Goal: Task Accomplishment & Management: Manage account settings

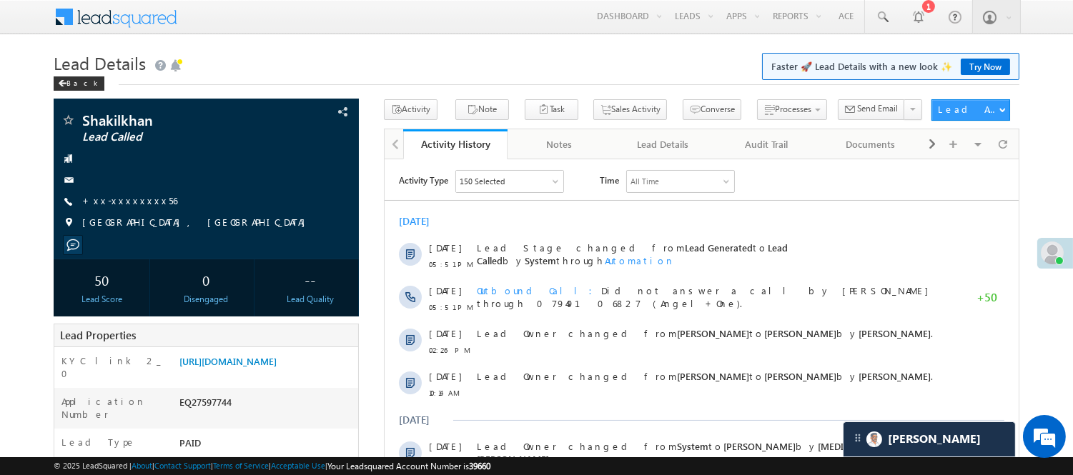
click at [649, 72] on h1 "Lead Details Faster 🚀 Lead Details with a new look ✨ Try Now" at bounding box center [537, 62] width 966 height 28
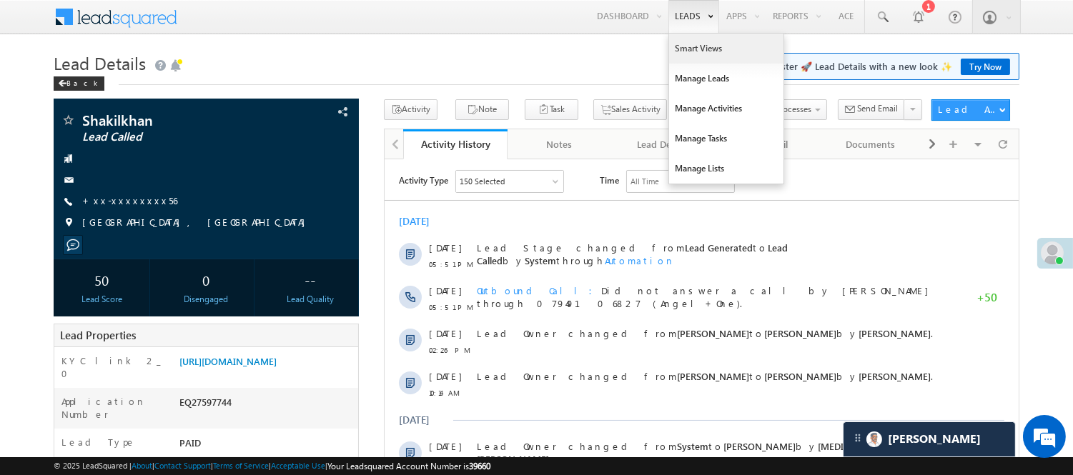
click at [683, 44] on link "Smart Views" at bounding box center [726, 49] width 114 height 30
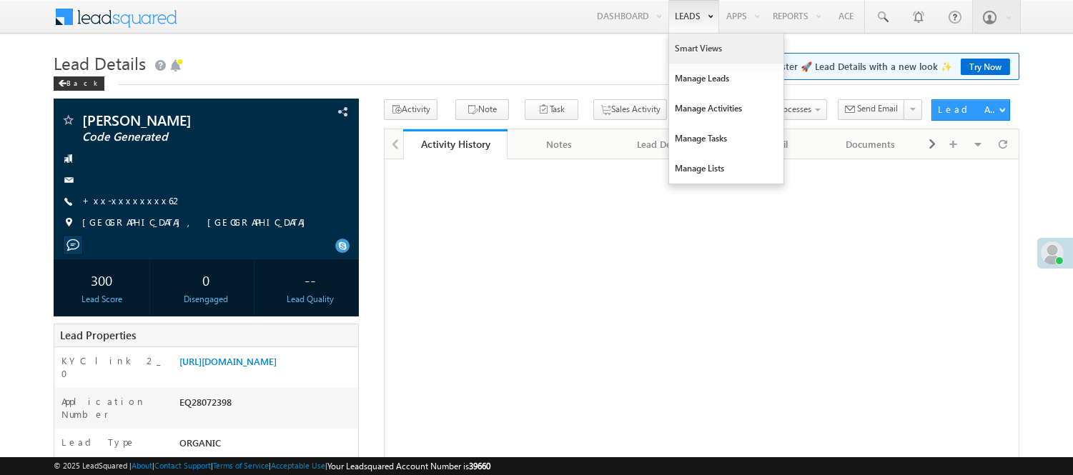
click at [683, 53] on link "Smart Views" at bounding box center [726, 49] width 114 height 30
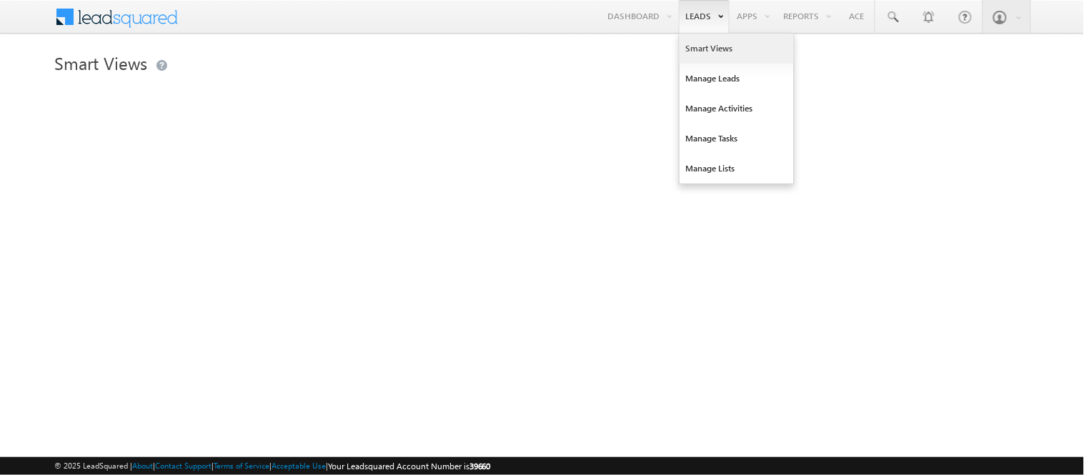
click at [705, 51] on link "Smart Views" at bounding box center [737, 49] width 114 height 30
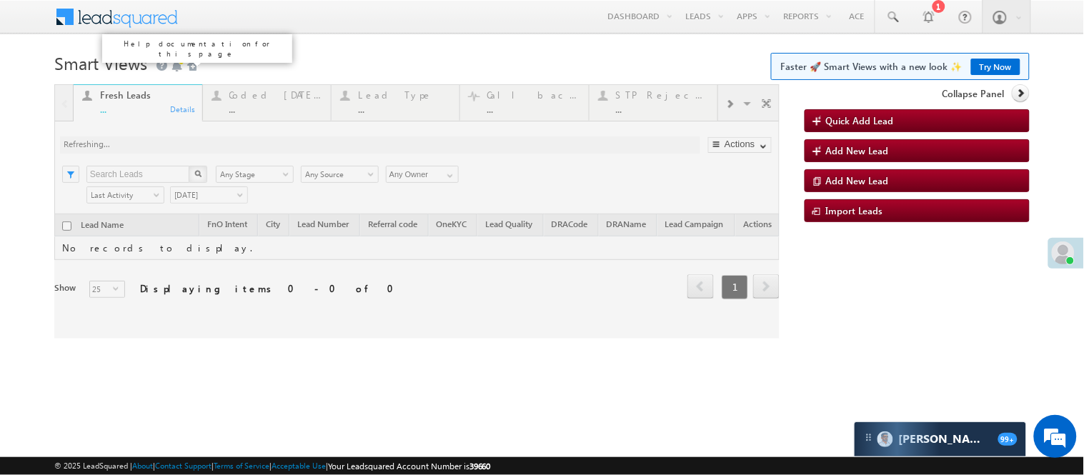
click at [274, 111] on div at bounding box center [416, 211] width 725 height 254
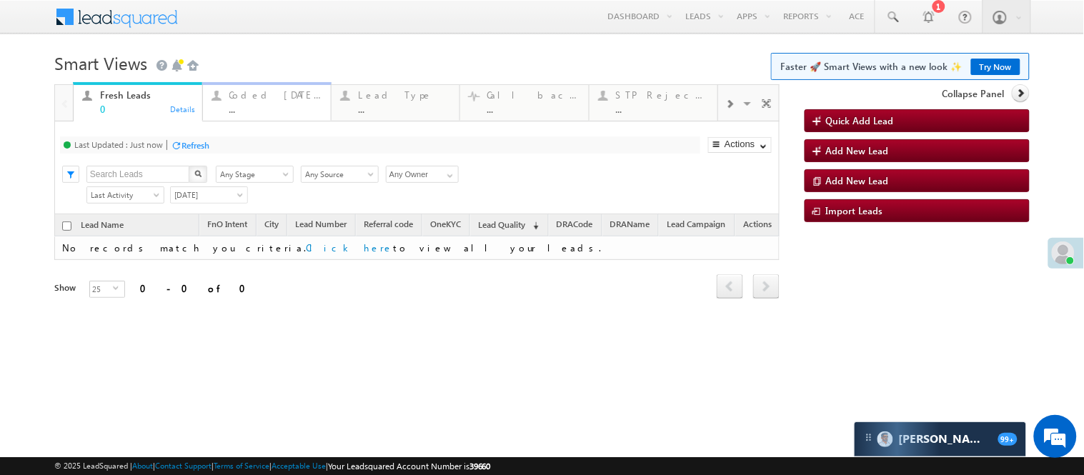
click at [259, 104] on div "..." at bounding box center [275, 109] width 93 height 11
click at [211, 204] on span "[DATE]" at bounding box center [209, 195] width 78 height 18
click at [209, 202] on span "[DATE]" at bounding box center [207, 195] width 72 height 13
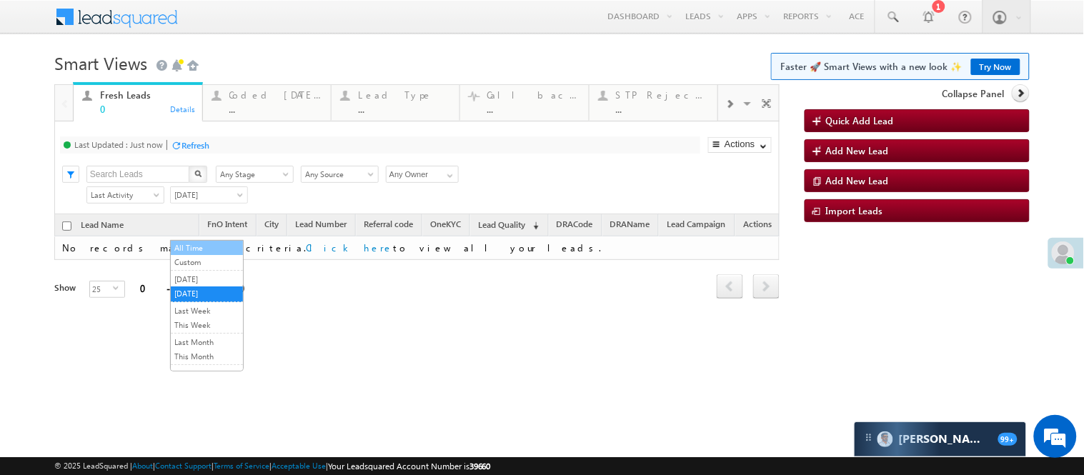
click at [206, 246] on link "All Time" at bounding box center [207, 248] width 72 height 13
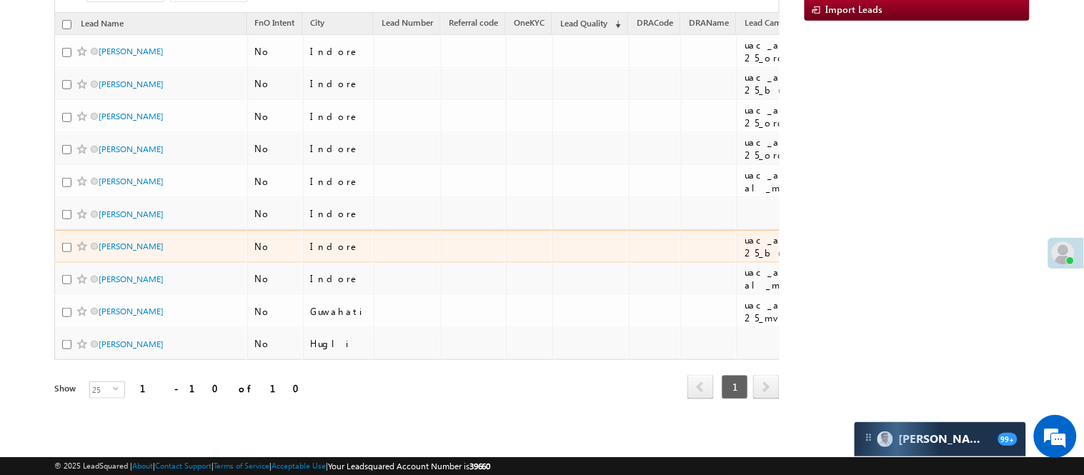
scroll to position [251, 0]
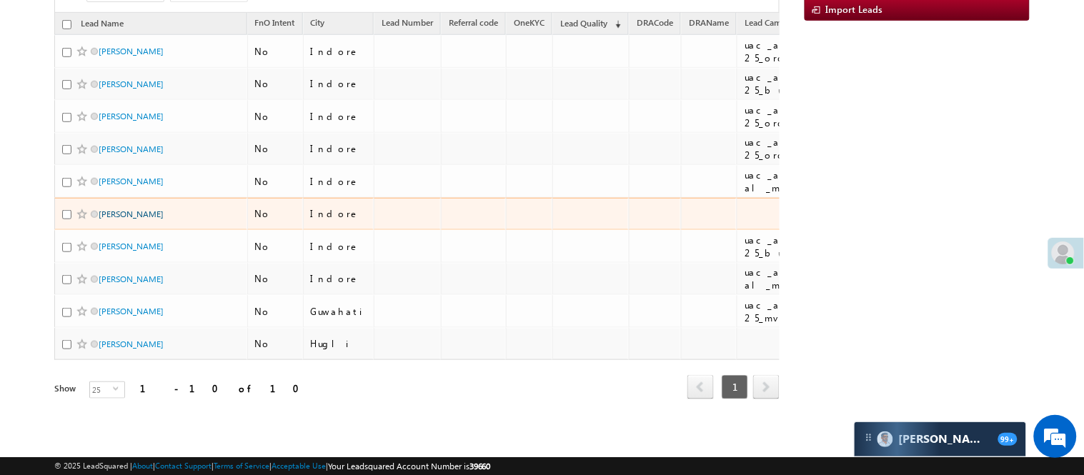
click at [137, 209] on link "Ramesh dhaker" at bounding box center [131, 214] width 65 height 11
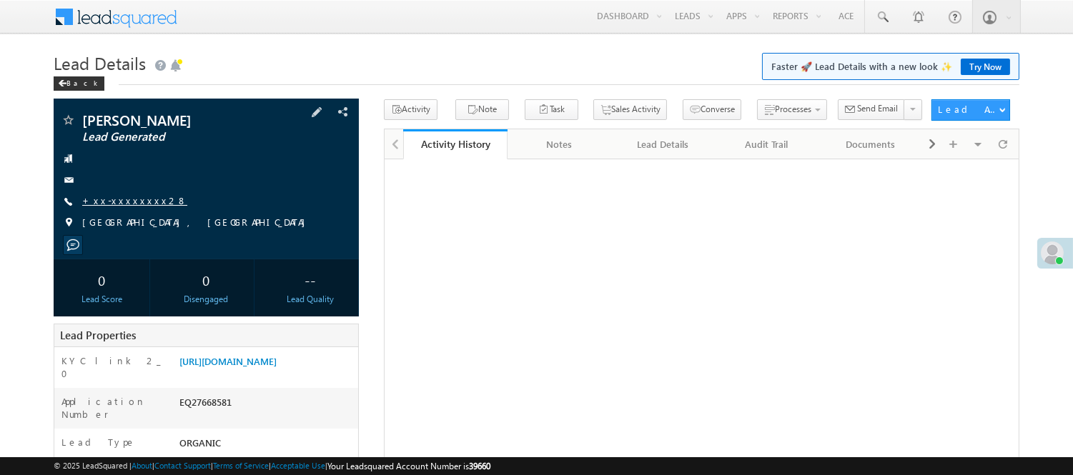
click at [124, 199] on link "+xx-xxxxxxxx28" at bounding box center [134, 200] width 105 height 12
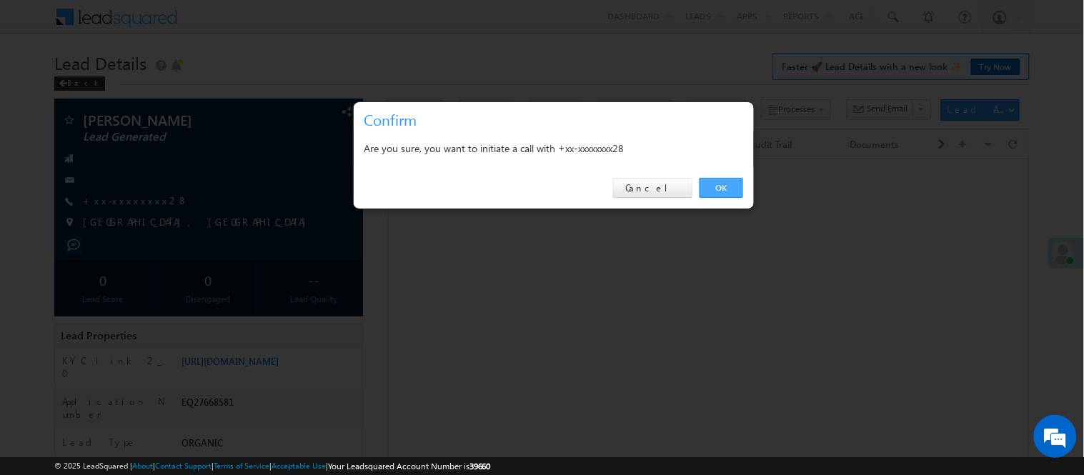
click at [723, 184] on link "OK" at bounding box center [722, 188] width 44 height 20
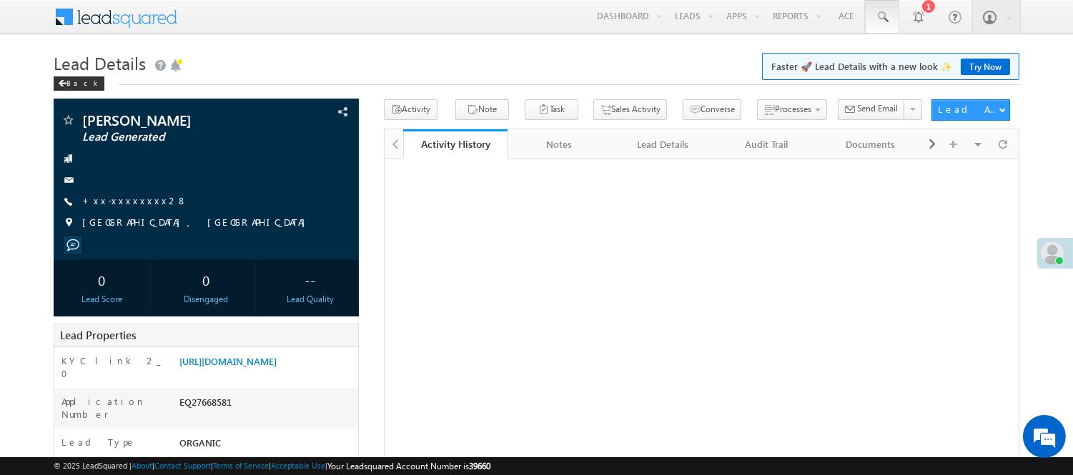
click at [891, 21] on link at bounding box center [882, 16] width 34 height 33
click at [887, 18] on span at bounding box center [882, 17] width 14 height 14
click at [882, 22] on span at bounding box center [882, 17] width 14 height 14
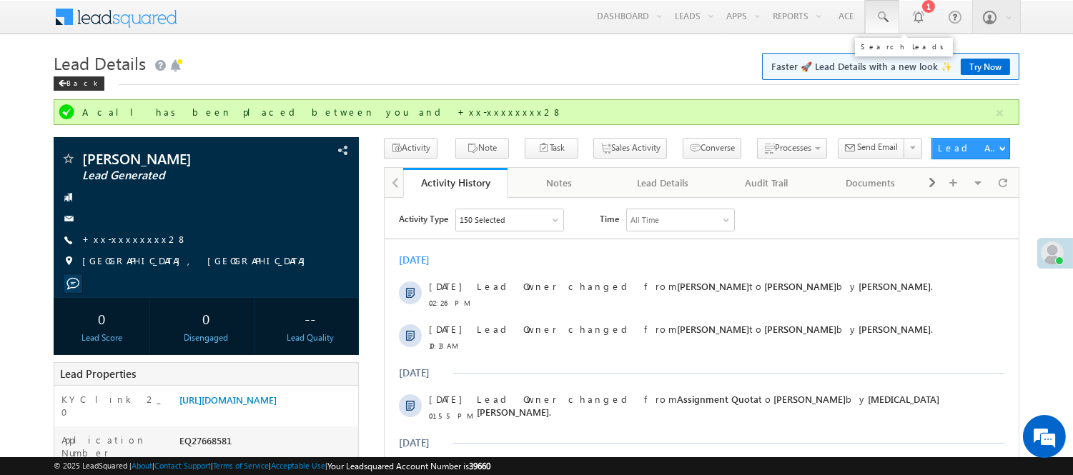
click at [876, 22] on span at bounding box center [882, 17] width 14 height 14
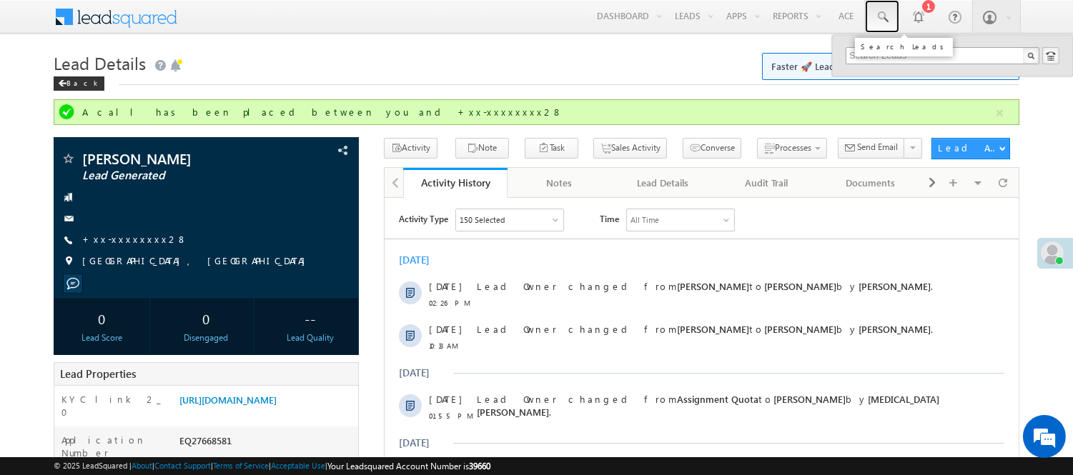
click at [883, 16] on span at bounding box center [882, 17] width 14 height 14
click at [886, 20] on span at bounding box center [882, 17] width 14 height 14
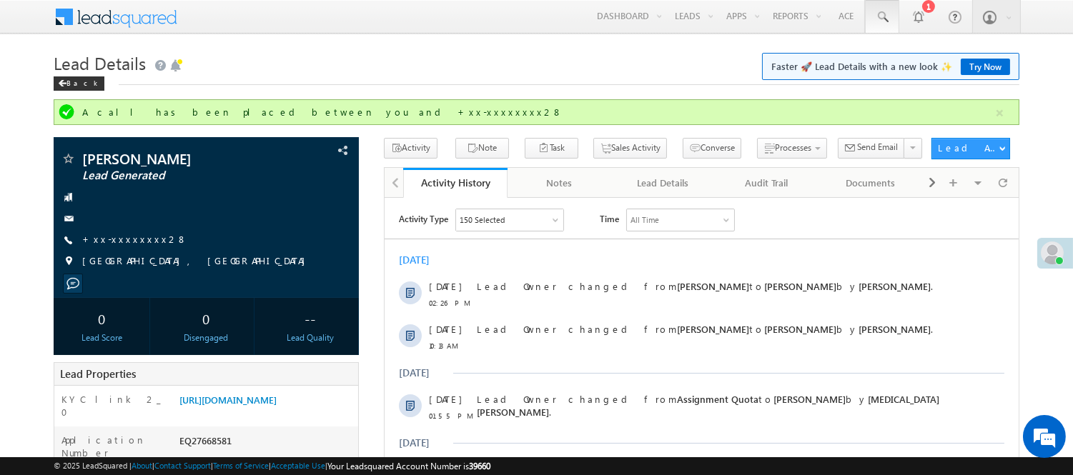
click at [933, 55] on input "text" at bounding box center [942, 55] width 194 height 17
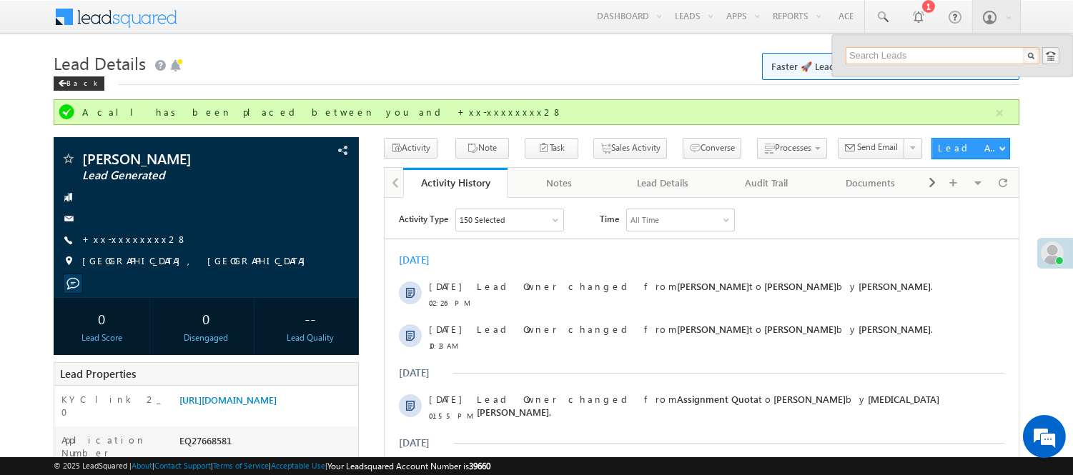
paste input "EQ23425530"
type input "EQ23425530"
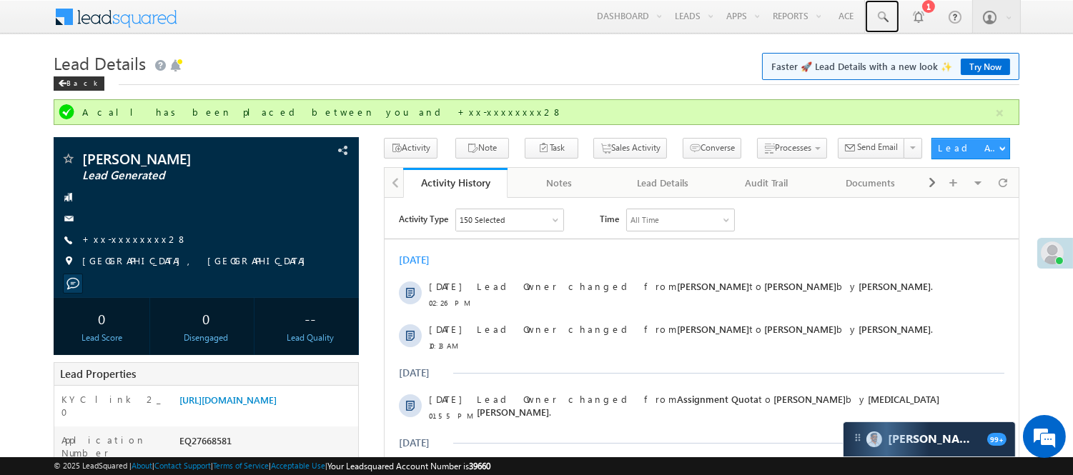
click at [875, 14] on span at bounding box center [882, 17] width 14 height 14
click at [891, 26] on link at bounding box center [882, 16] width 34 height 33
click at [888, 20] on span at bounding box center [882, 17] width 14 height 14
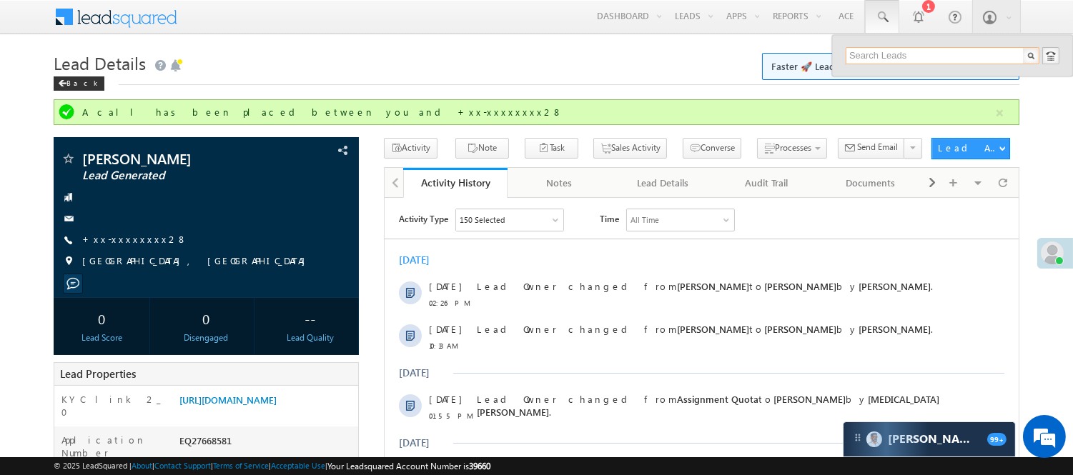
click at [908, 50] on input "text" at bounding box center [942, 55] width 194 height 17
paste input "EQ23425530"
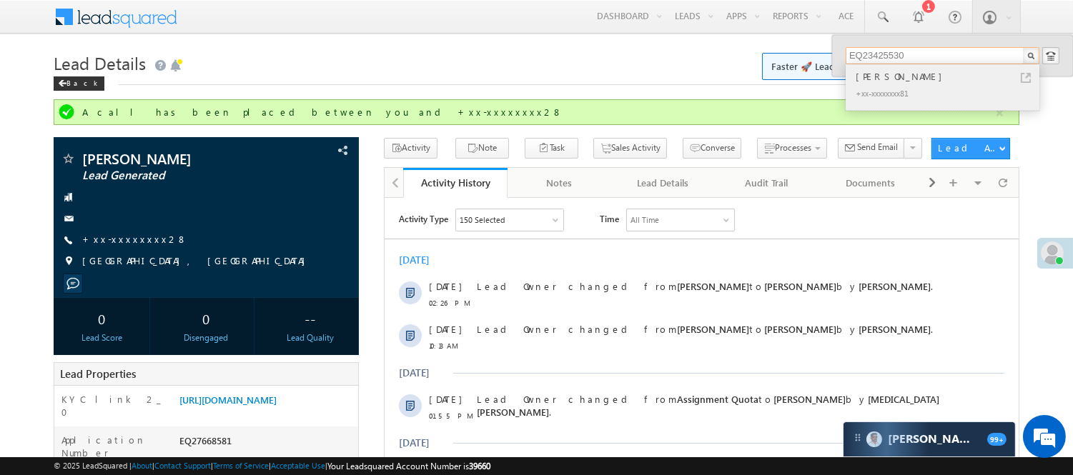
type input "EQ23425530"
click at [883, 84] on div "+xx-xxxxxxxx81" at bounding box center [949, 92] width 192 height 17
click at [885, 83] on div "Najib ali +xx-xxxxxxxx81" at bounding box center [941, 87] width 192 height 46
click at [885, 83] on div "Najib ali" at bounding box center [949, 77] width 192 height 16
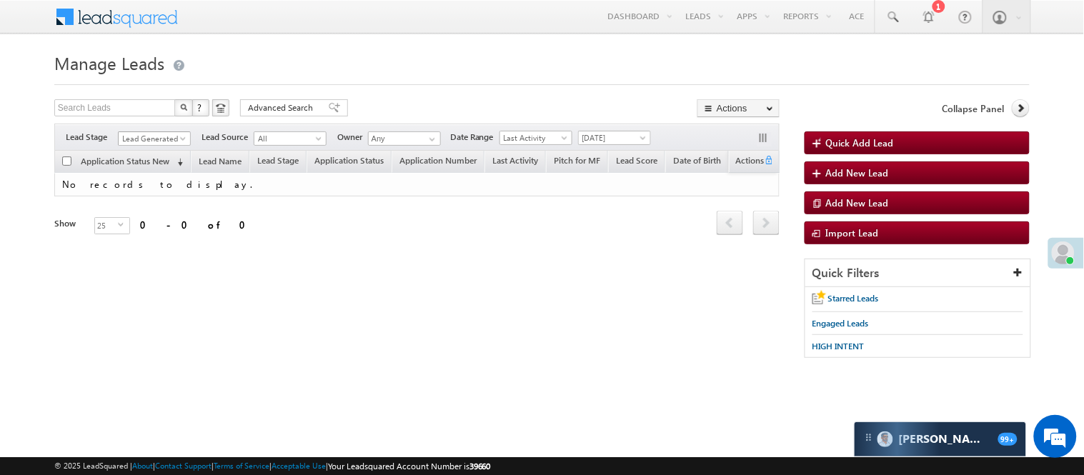
click at [182, 136] on span at bounding box center [184, 141] width 11 height 11
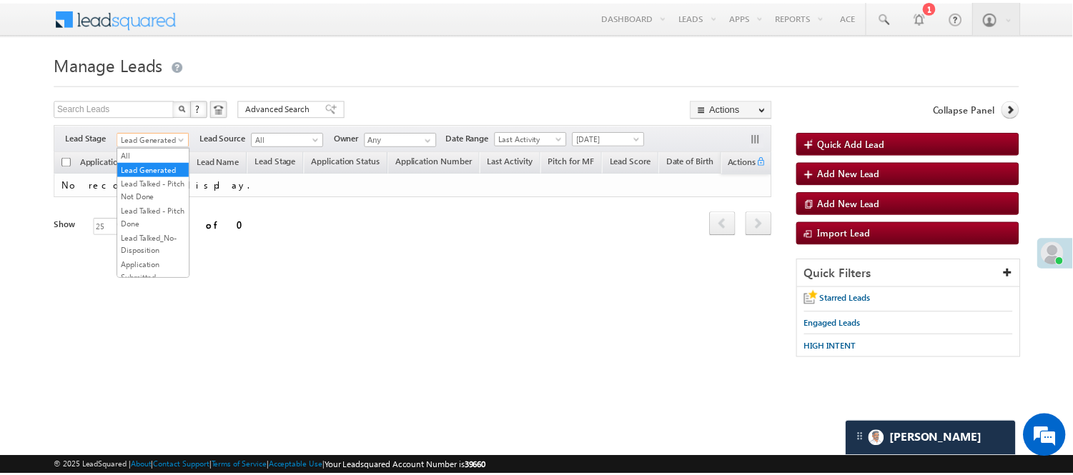
scroll to position [354, 0]
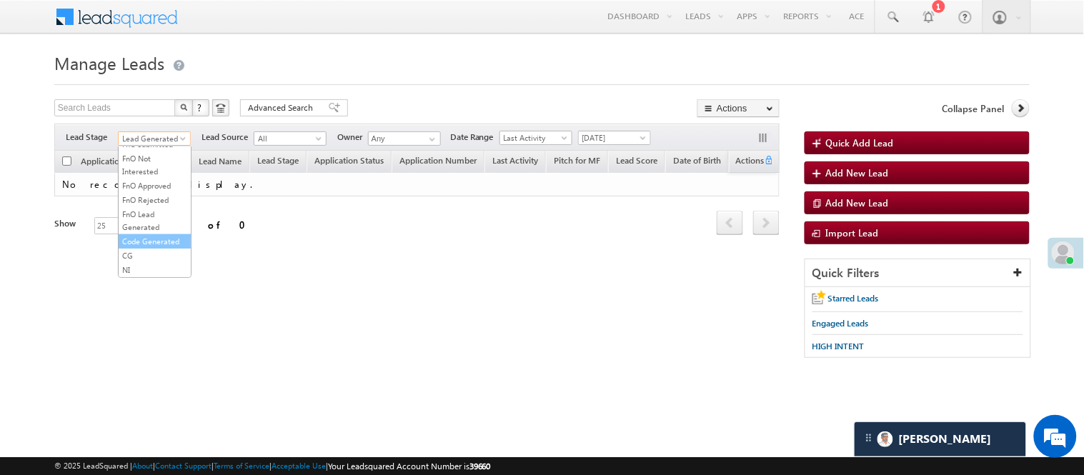
click at [152, 237] on link "Code Generated" at bounding box center [155, 241] width 72 height 13
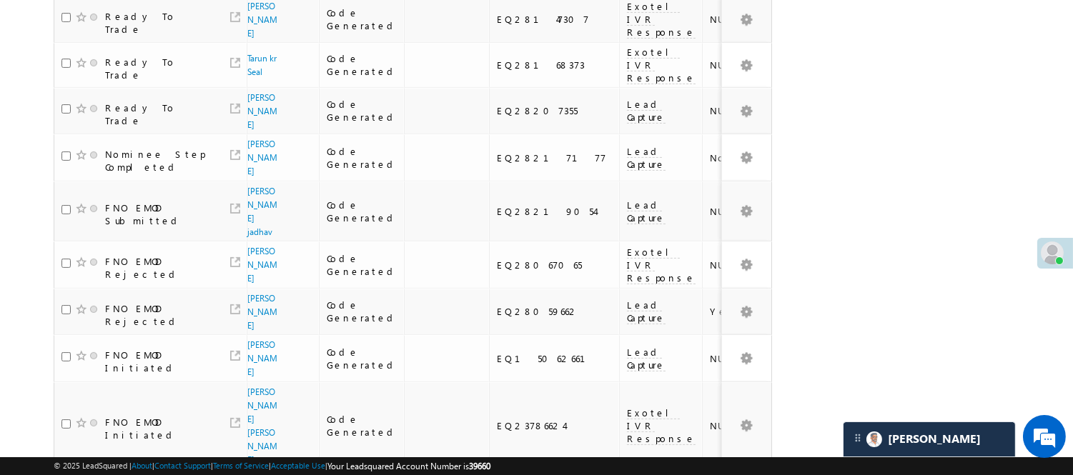
scroll to position [922, 0]
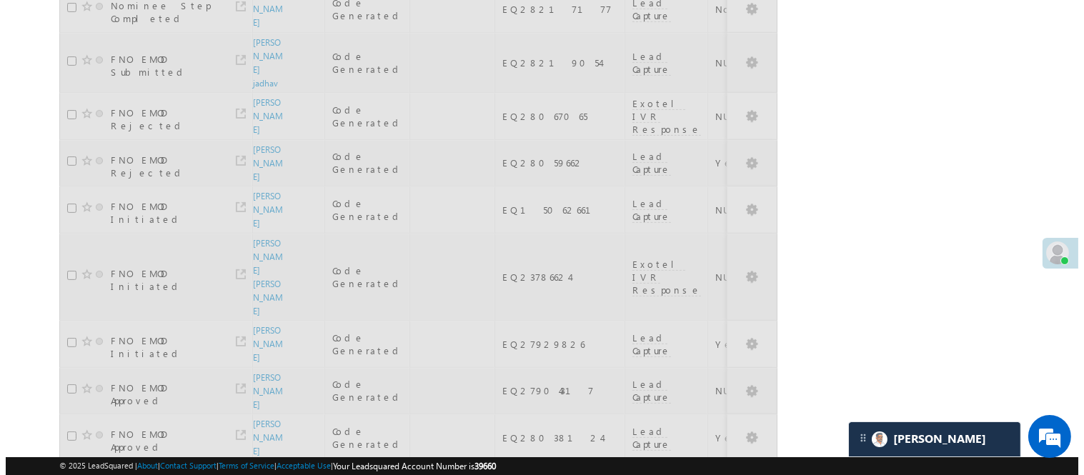
scroll to position [0, 0]
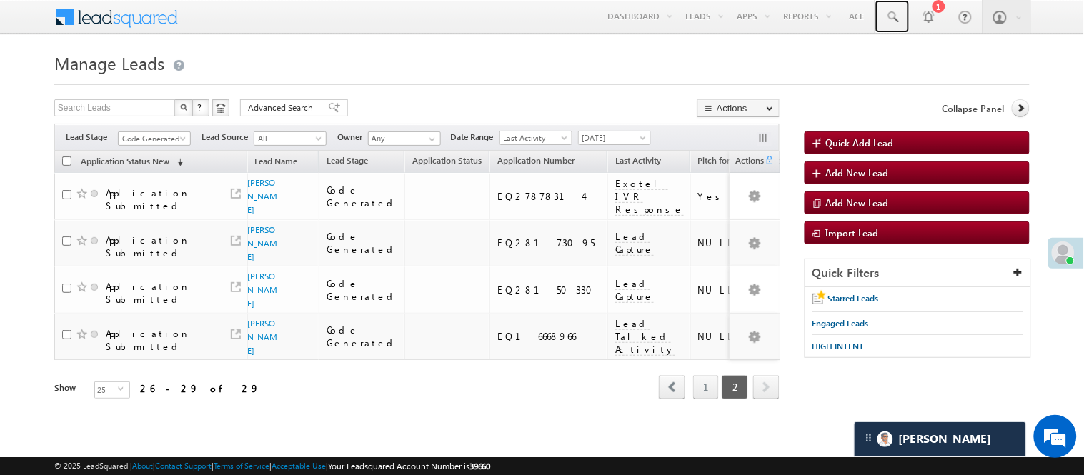
click at [892, 14] on span at bounding box center [893, 17] width 14 height 14
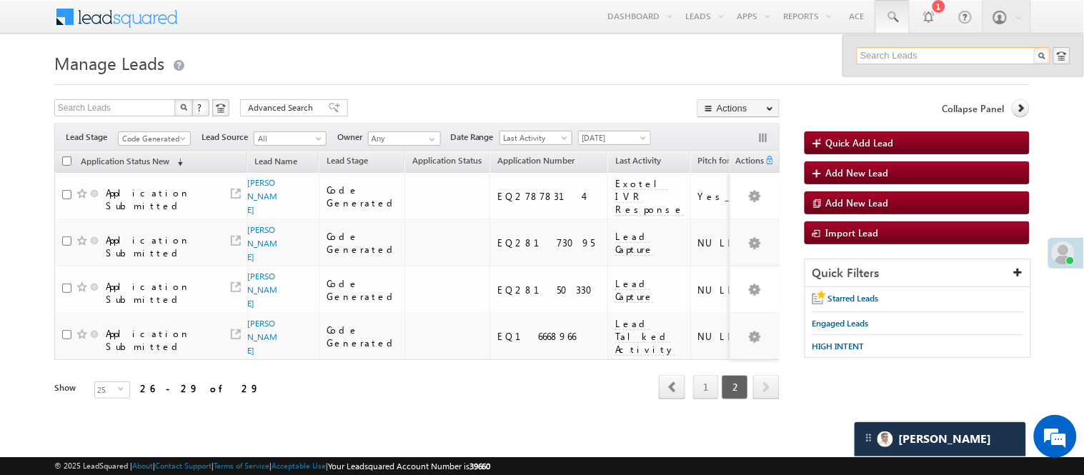
click at [913, 54] on input "text" at bounding box center [954, 55] width 194 height 17
paste input "EQ18703494"
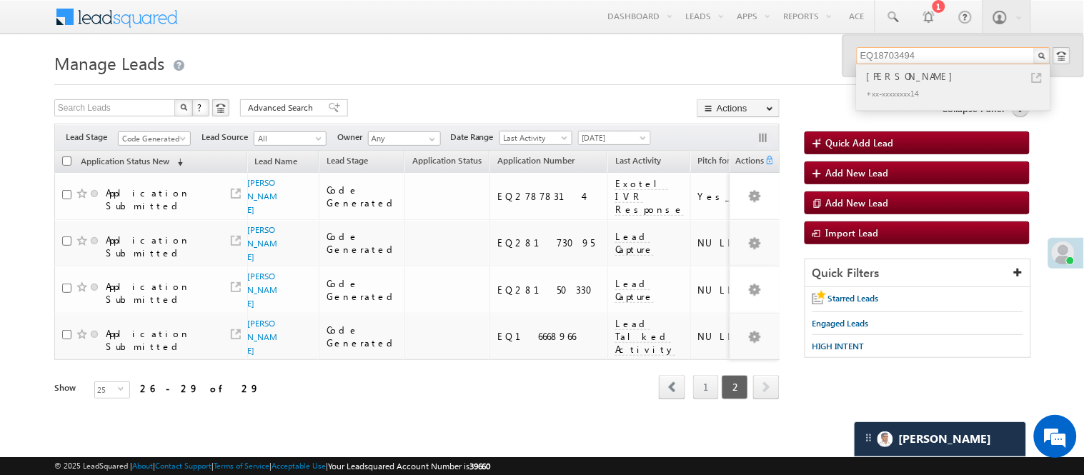
type input "EQ18703494"
click at [908, 83] on div "[PERSON_NAME]" at bounding box center [960, 77] width 192 height 16
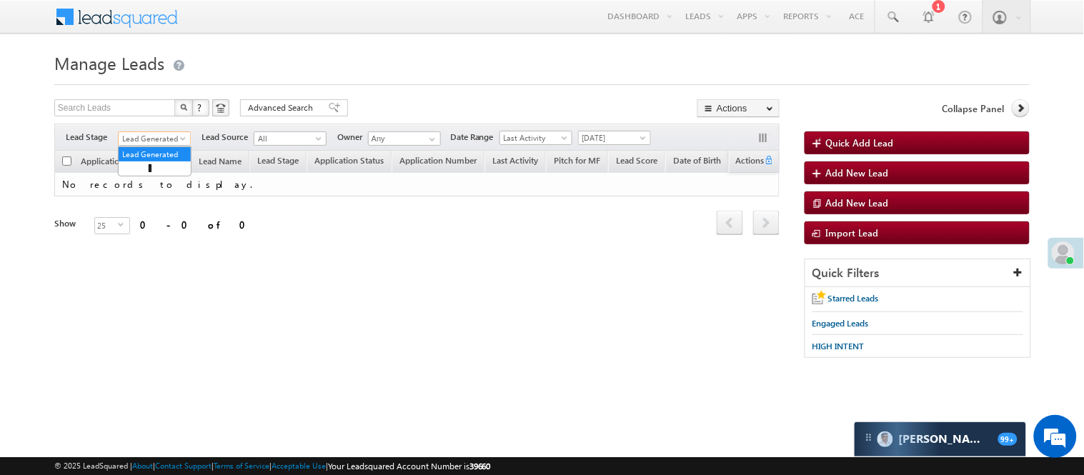
click at [159, 143] on span "Lead Generated" at bounding box center [153, 138] width 68 height 13
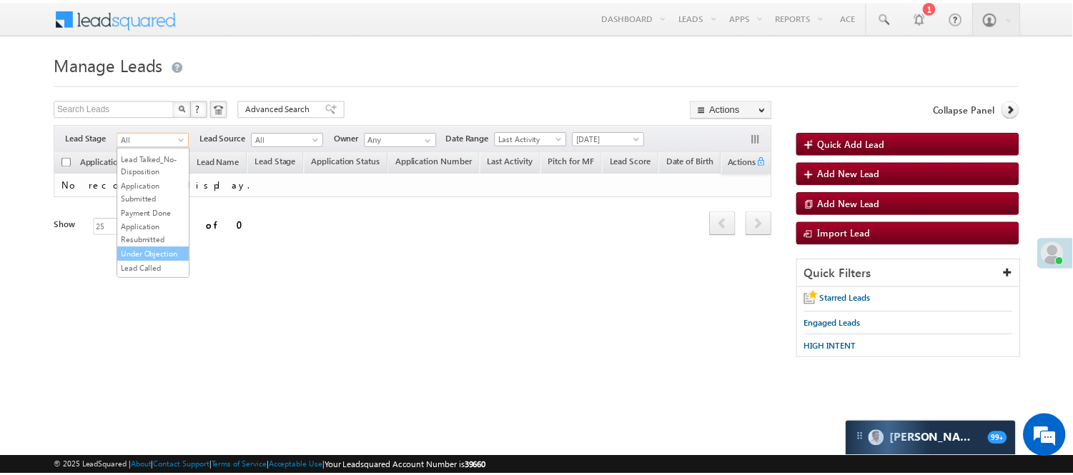
scroll to position [354, 0]
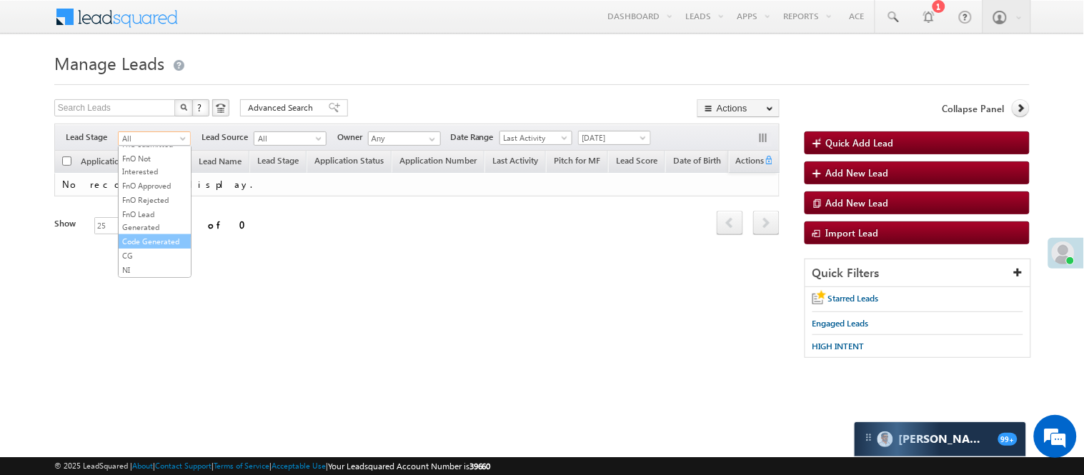
click at [150, 240] on link "Code Generated" at bounding box center [155, 241] width 72 height 13
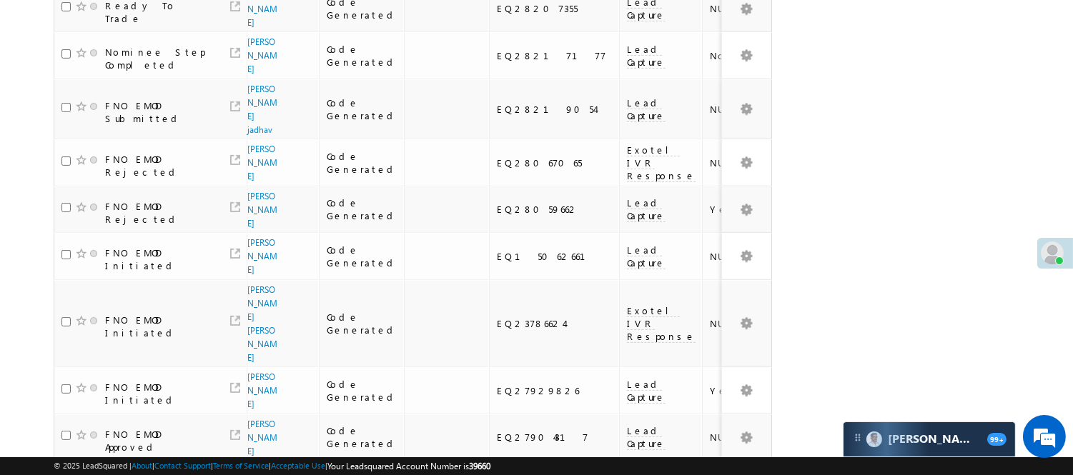
scroll to position [922, 0]
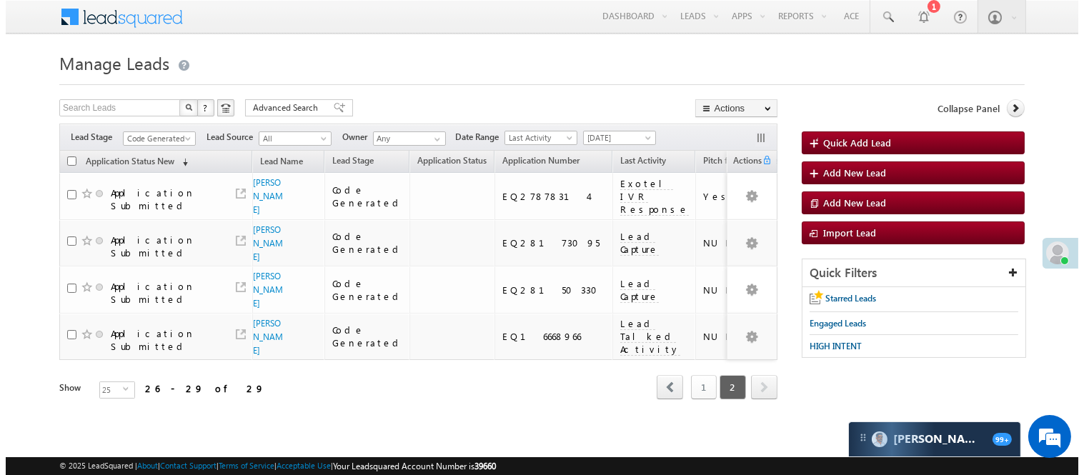
scroll to position [0, 0]
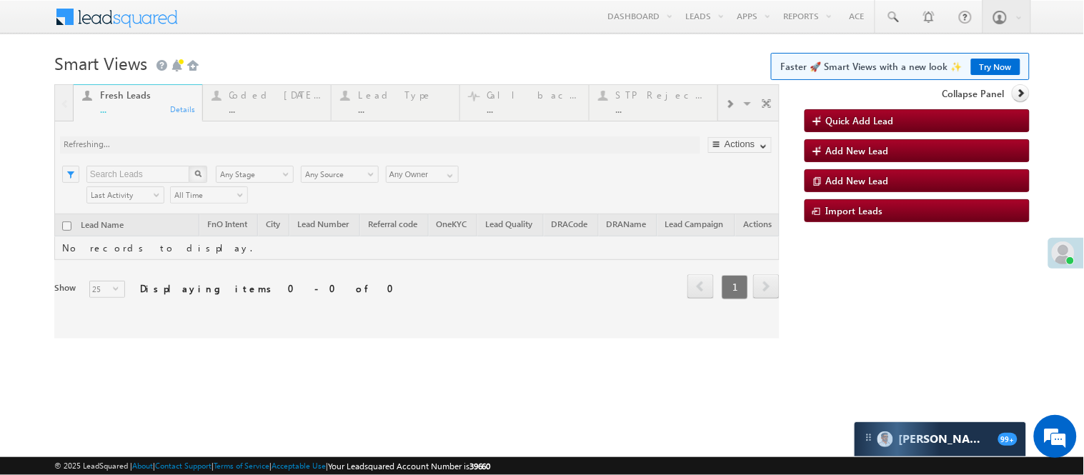
click at [287, 94] on div at bounding box center [416, 211] width 725 height 254
click at [262, 125] on div at bounding box center [416, 211] width 725 height 254
click at [261, 109] on div at bounding box center [416, 211] width 725 height 254
click at [275, 98] on div at bounding box center [416, 211] width 725 height 254
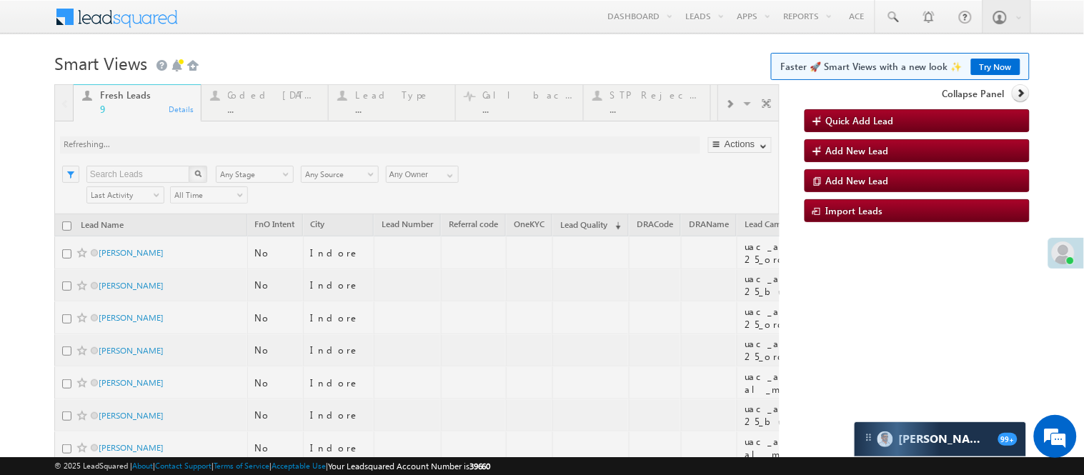
click at [272, 104] on div at bounding box center [416, 346] width 725 height 524
click at [258, 98] on div at bounding box center [416, 346] width 725 height 524
click at [269, 103] on div at bounding box center [416, 346] width 725 height 524
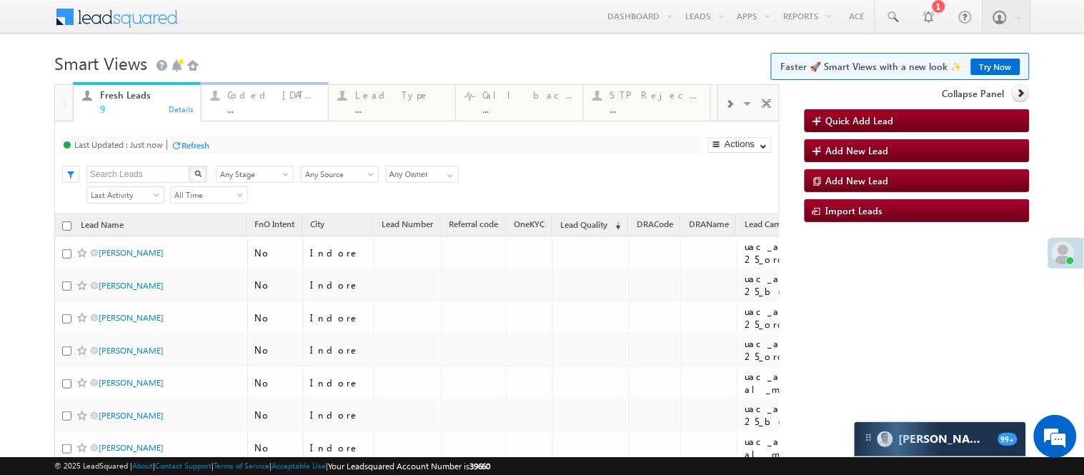
click at [254, 96] on div "Coded Today" at bounding box center [273, 94] width 91 height 11
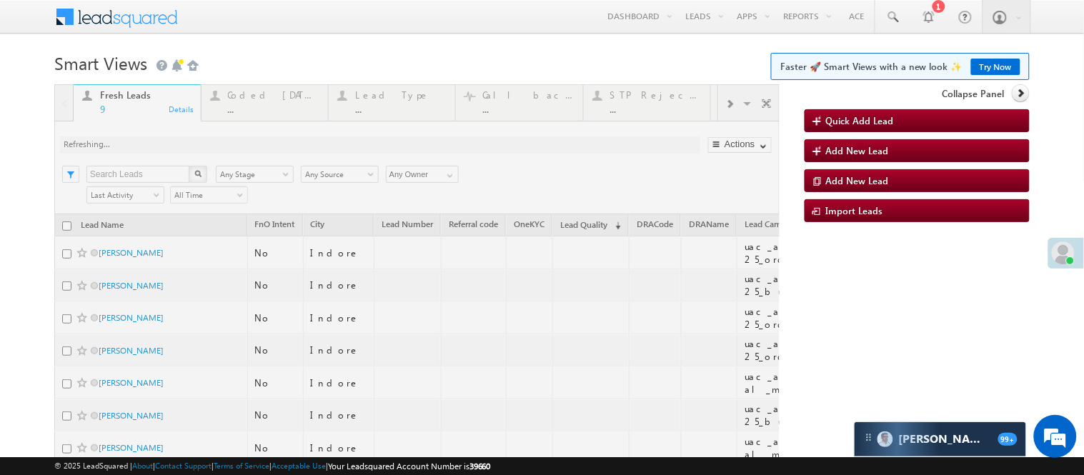
click at [284, 98] on div at bounding box center [416, 346] width 725 height 524
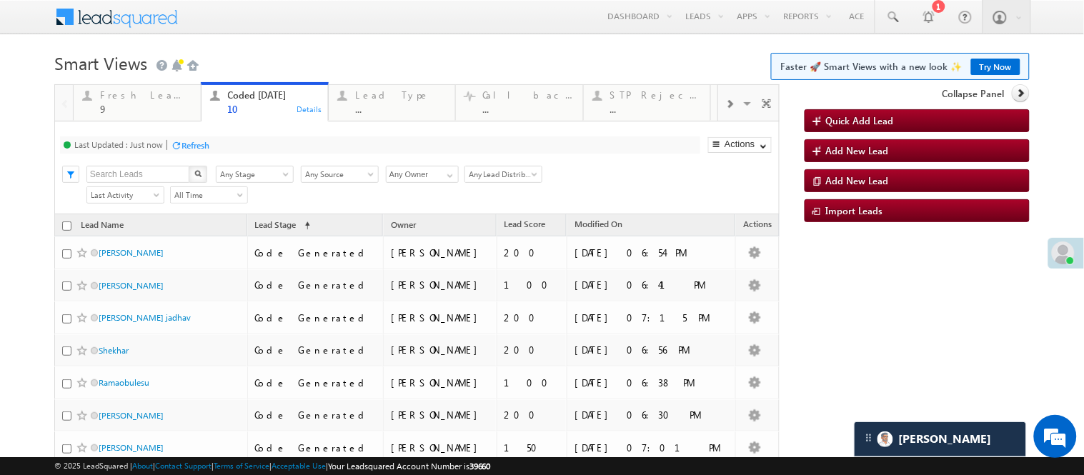
scroll to position [218, 0]
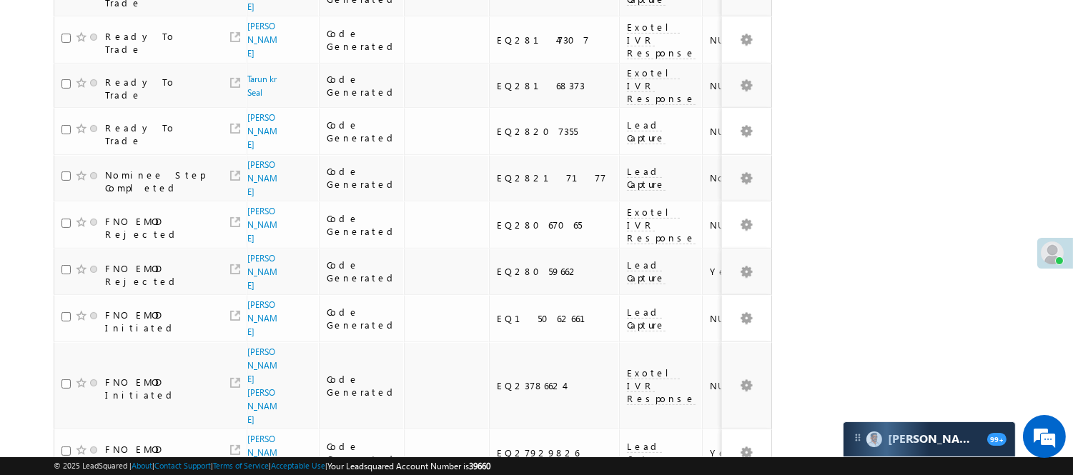
scroll to position [922, 0]
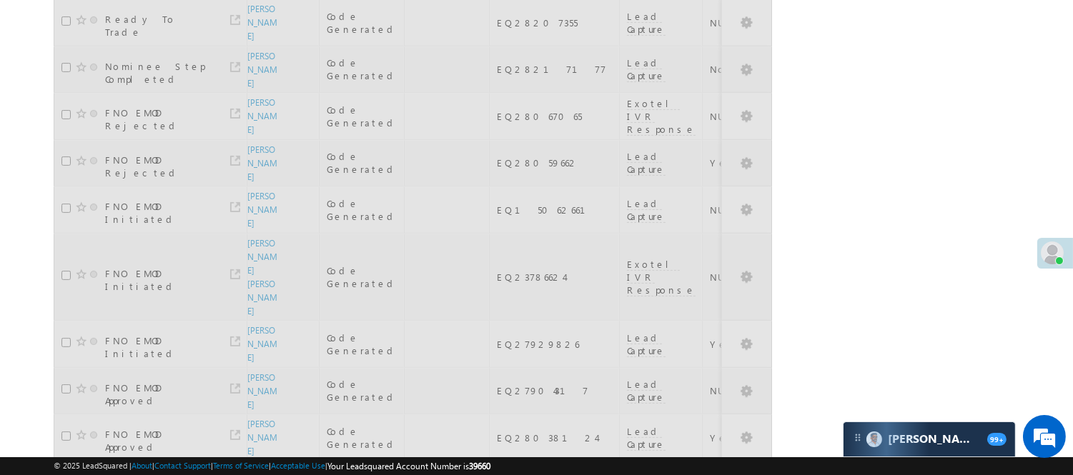
scroll to position [60, 0]
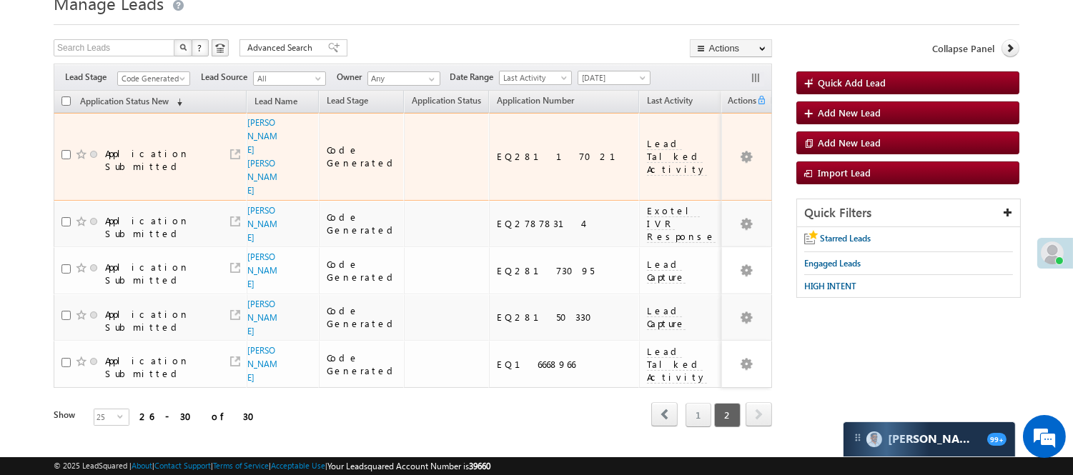
click at [497, 150] on div "EQ28117021" at bounding box center [565, 156] width 136 height 13
copy div "EQ28117021"
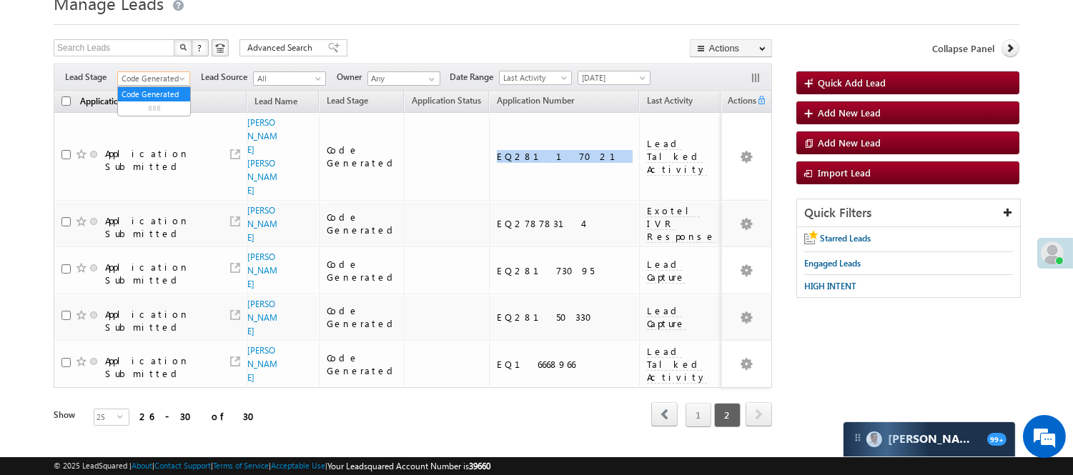
drag, startPoint x: 174, startPoint y: 75, endPoint x: 174, endPoint y: 99, distance: 23.6
click at [174, 75] on span "Code Generated" at bounding box center [152, 78] width 68 height 13
click at [174, 76] on span "Code Generated" at bounding box center [152, 78] width 68 height 13
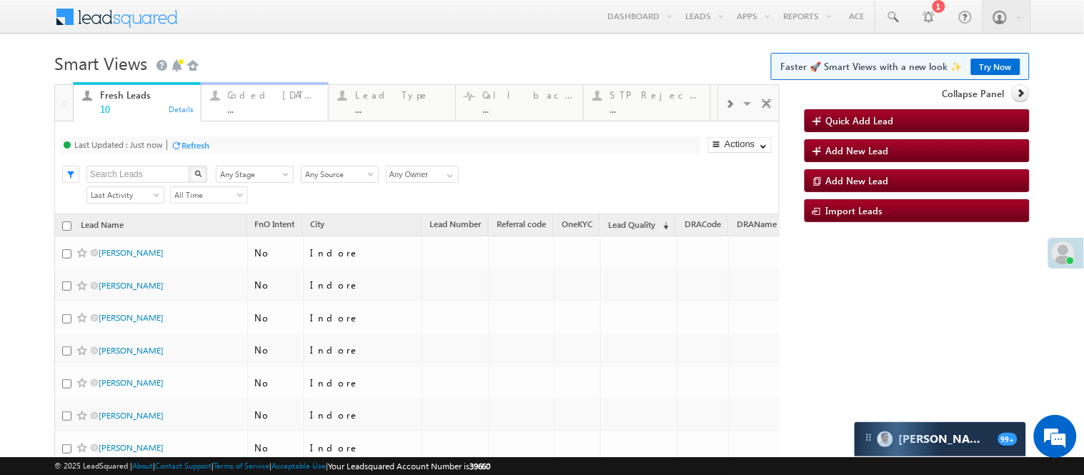
click at [259, 109] on div "..." at bounding box center [273, 109] width 91 height 11
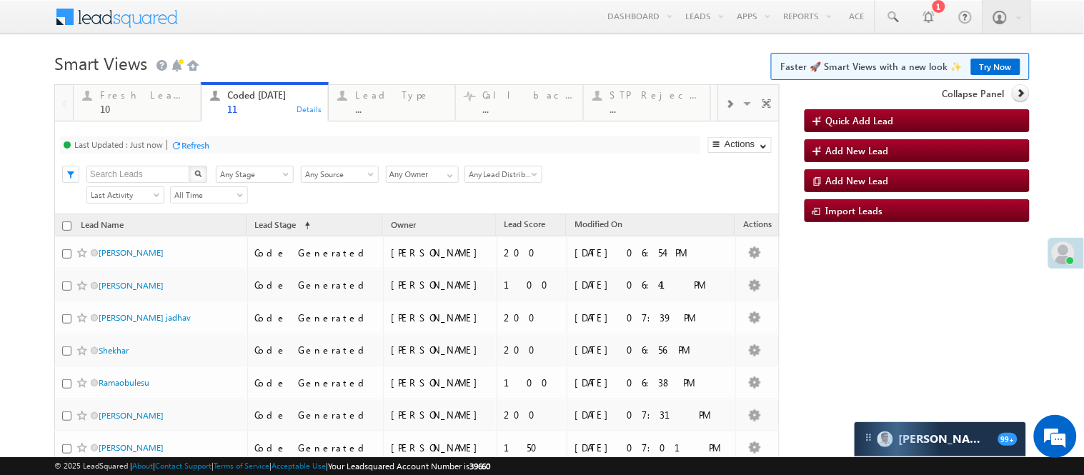
click at [297, 59] on h1 "Smart Views Getting Started Faster 🚀 Smart Views with a new look ✨ Try Now" at bounding box center [542, 62] width 976 height 28
click at [333, 58] on h1 "Smart Views Getting Started Faster 🚀 Smart Views with a new look ✨ Try Now" at bounding box center [542, 62] width 976 height 28
click at [347, 55] on h1 "Smart Views Getting Started Faster 🚀 Smart Views with a new look ✨ Try Now" at bounding box center [542, 62] width 976 height 28
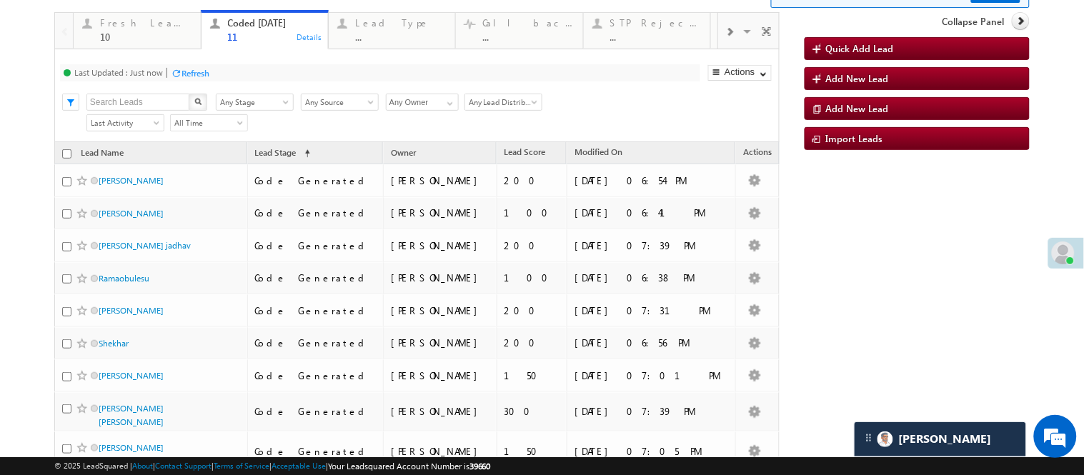
scroll to position [40, 0]
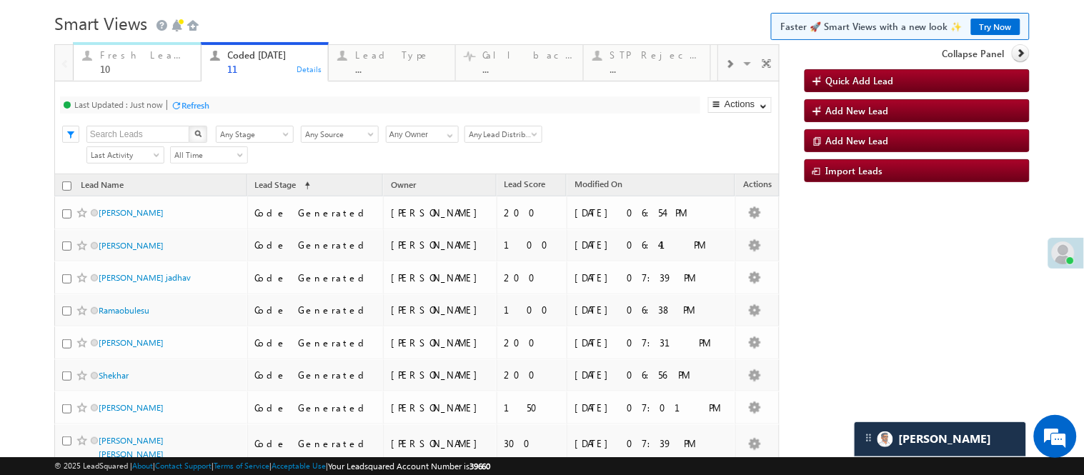
click at [119, 58] on div "Fresh Leads" at bounding box center [145, 54] width 91 height 11
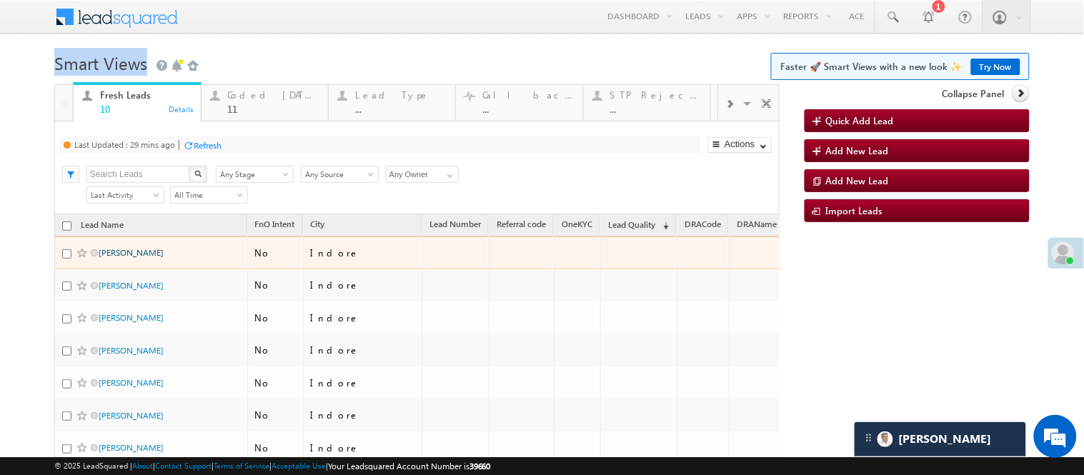
click at [104, 258] on link "Sonu" at bounding box center [131, 252] width 65 height 11
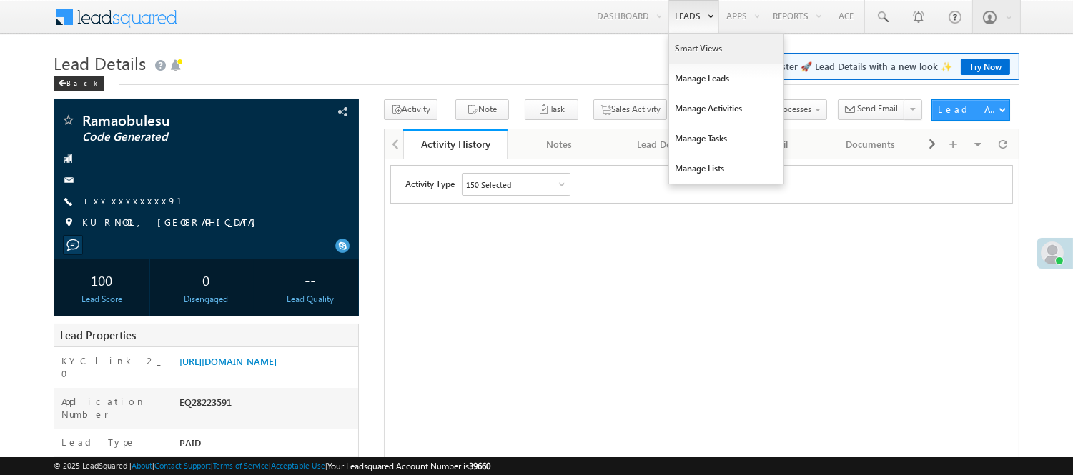
click at [675, 55] on link "Smart Views" at bounding box center [726, 49] width 114 height 30
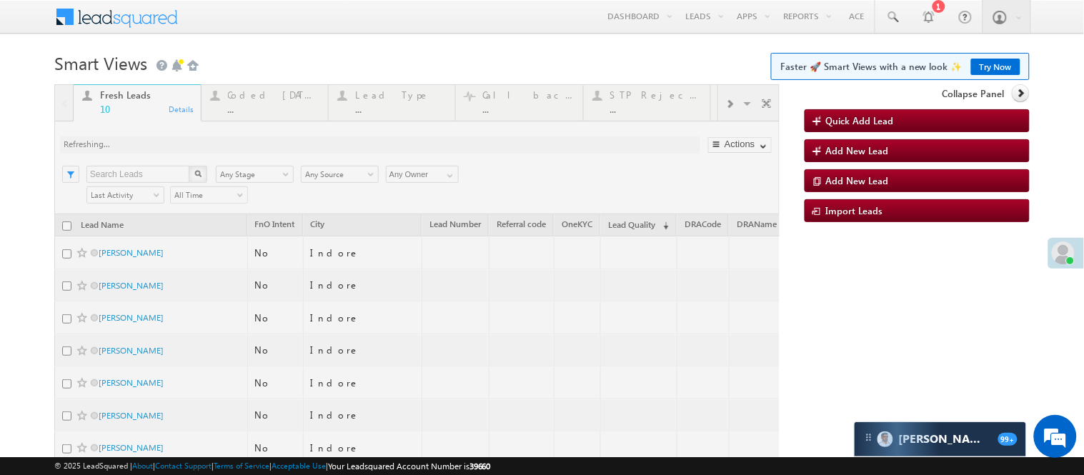
click at [275, 101] on div at bounding box center [416, 366] width 725 height 564
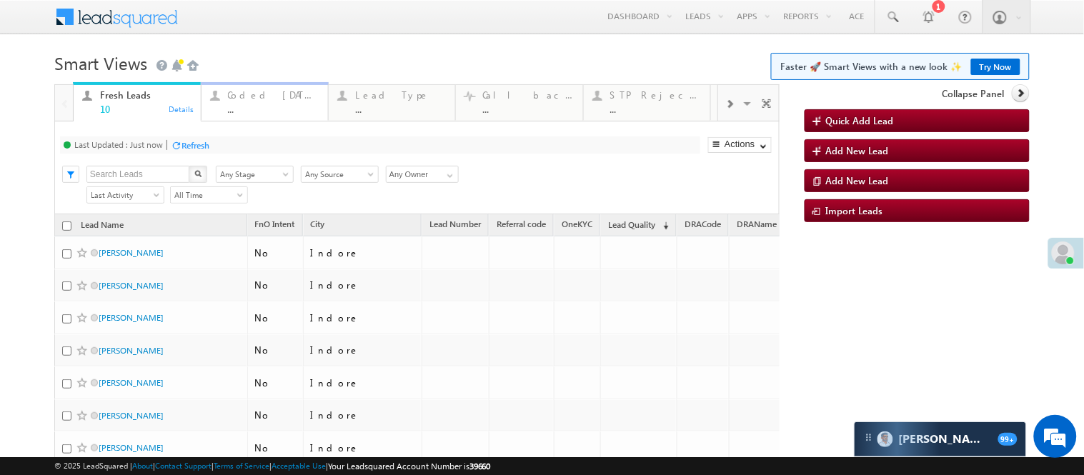
click at [254, 111] on div "..." at bounding box center [273, 109] width 91 height 11
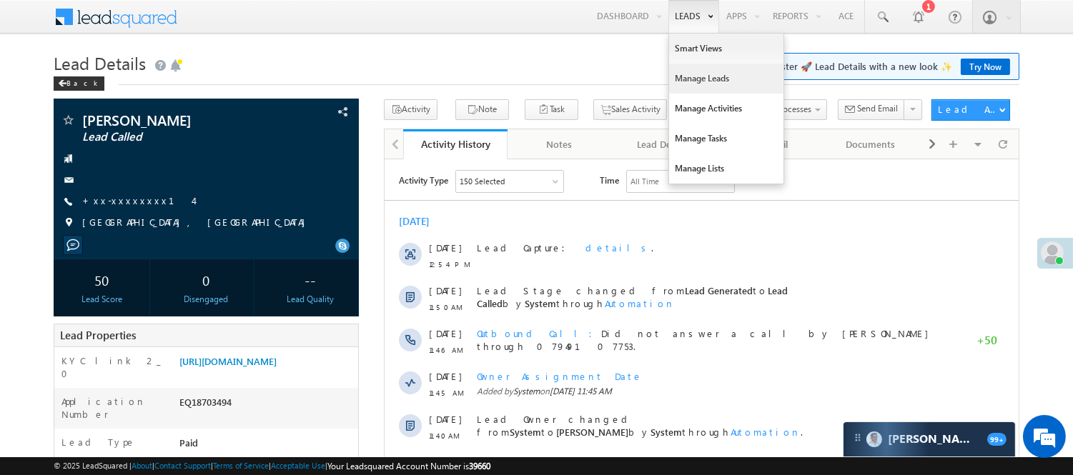
click at [712, 75] on link "Manage Leads" at bounding box center [726, 79] width 114 height 30
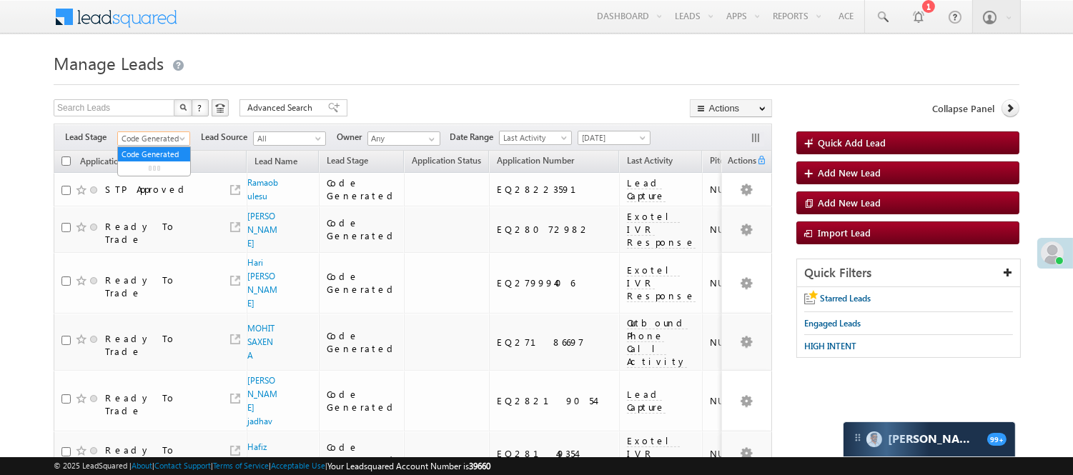
click at [139, 137] on span "Code Generated" at bounding box center [152, 138] width 68 height 13
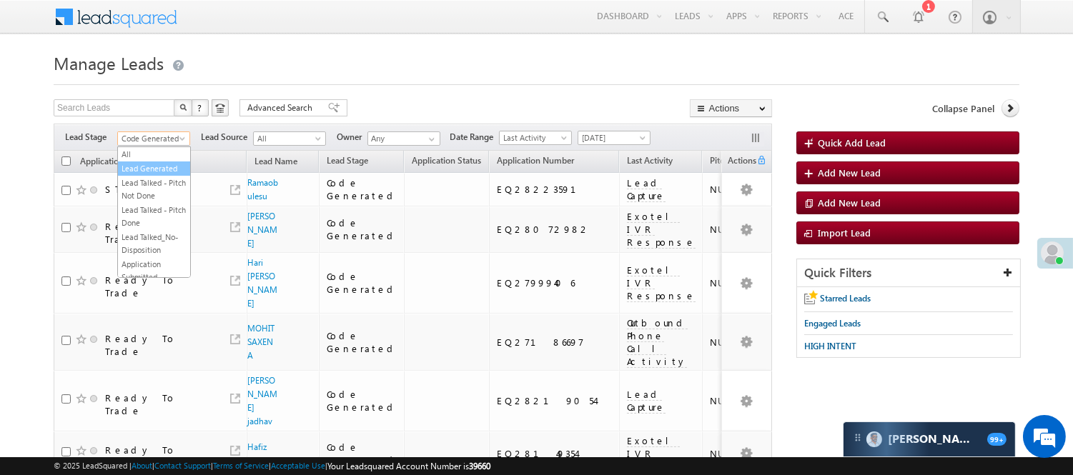
click at [144, 175] on link "Lead Generated" at bounding box center [154, 168] width 72 height 13
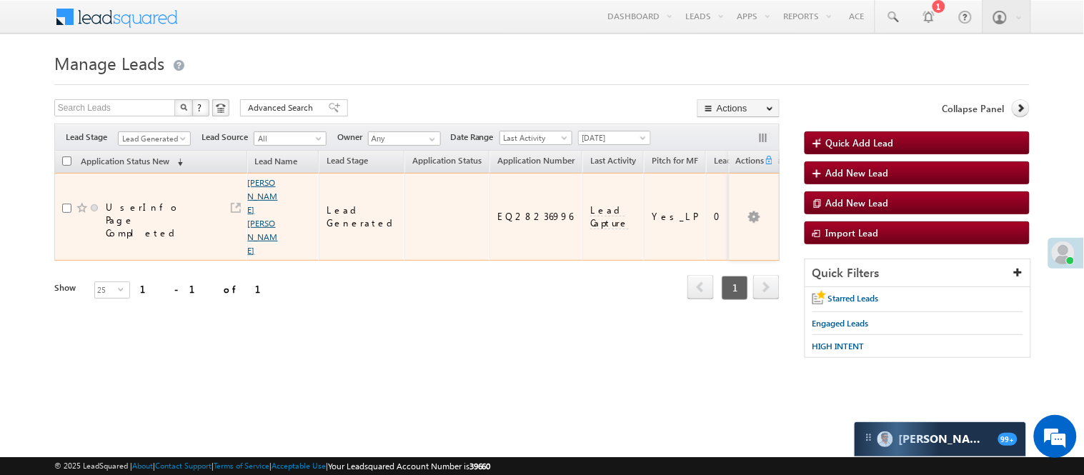
click at [260, 177] on link "Durjan Durjan Balach" at bounding box center [263, 216] width 30 height 79
click at [254, 179] on link "Durjan Durjan Balach" at bounding box center [263, 216] width 30 height 79
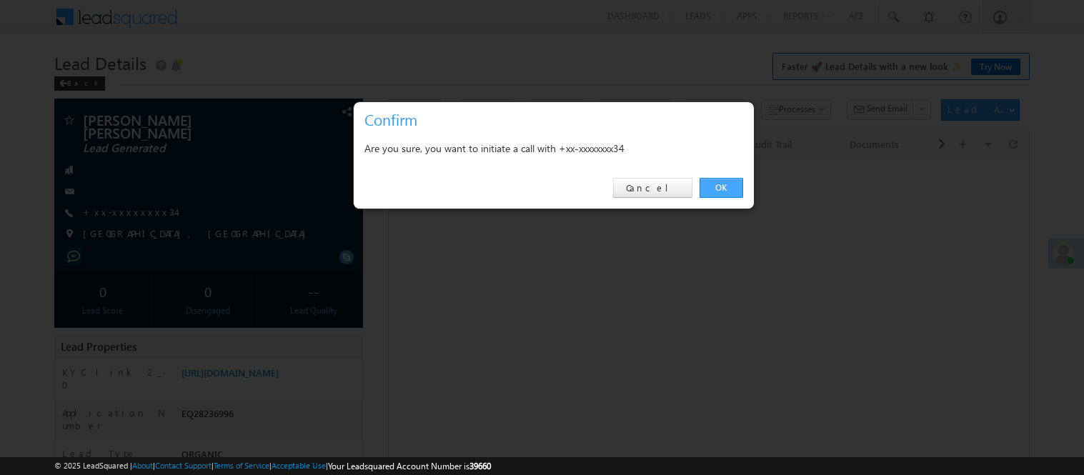
click at [740, 178] on link "OK" at bounding box center [722, 188] width 44 height 20
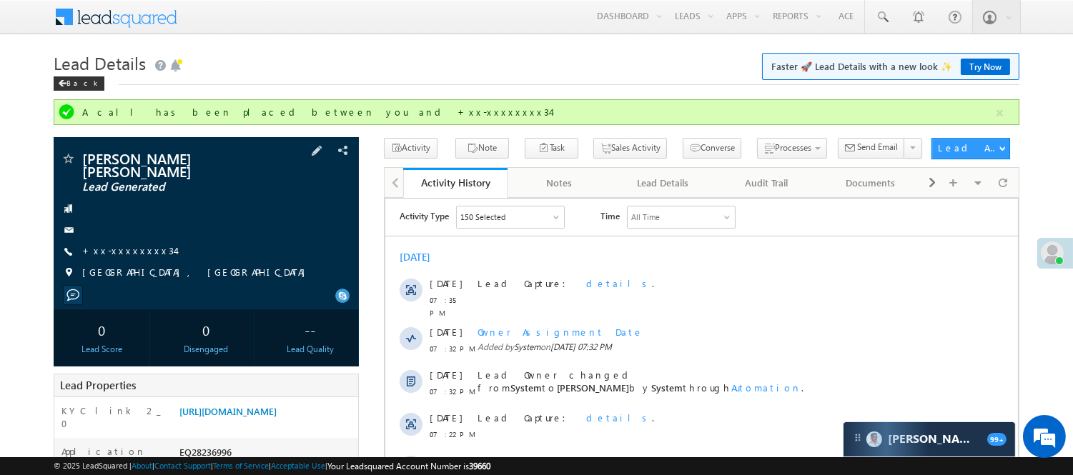
click at [133, 202] on div at bounding box center [206, 209] width 291 height 14
click at [130, 244] on link "+xx-xxxxxxxx34" at bounding box center [128, 250] width 93 height 12
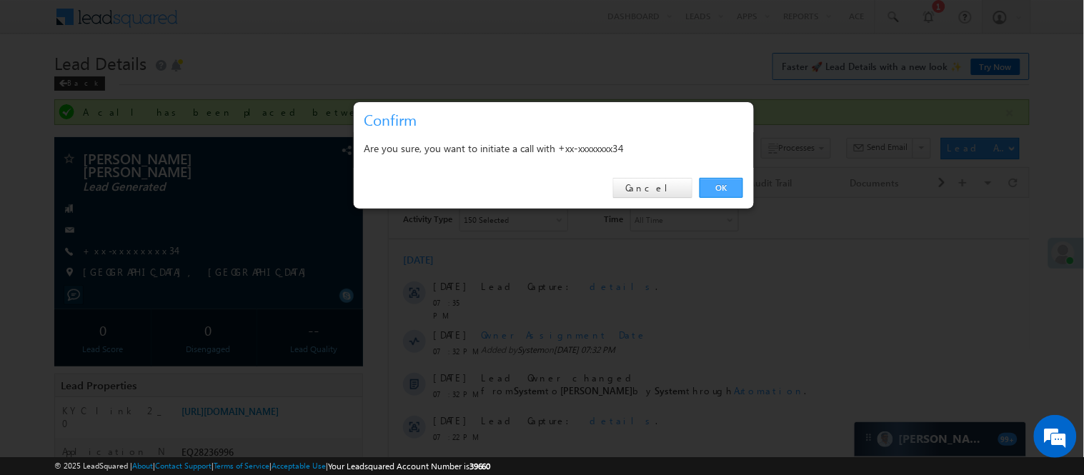
click at [718, 193] on link "OK" at bounding box center [722, 188] width 44 height 20
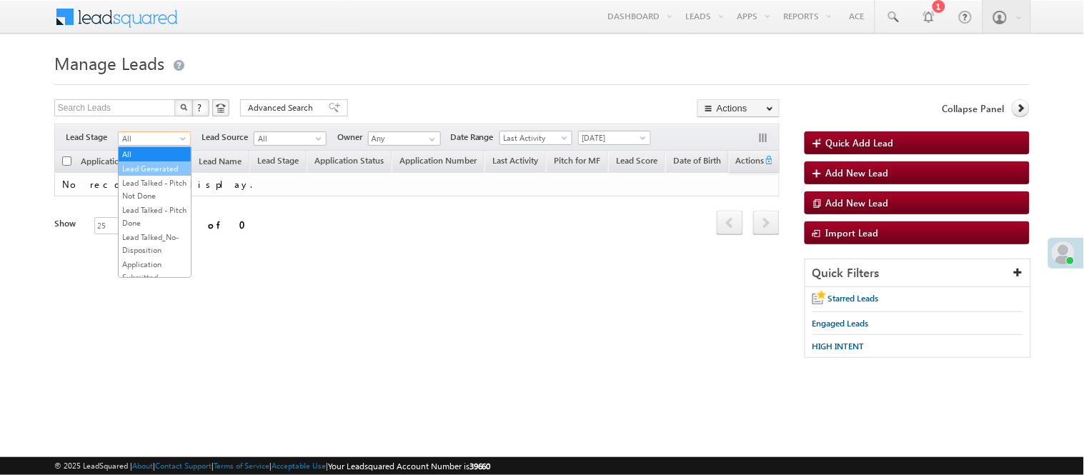
scroll to position [354, 0]
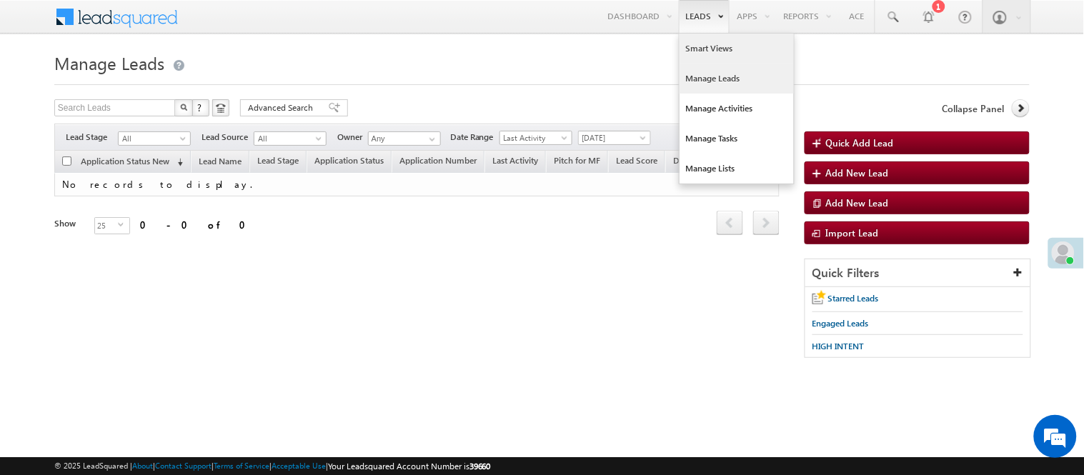
click at [725, 44] on link "Smart Views" at bounding box center [737, 49] width 114 height 30
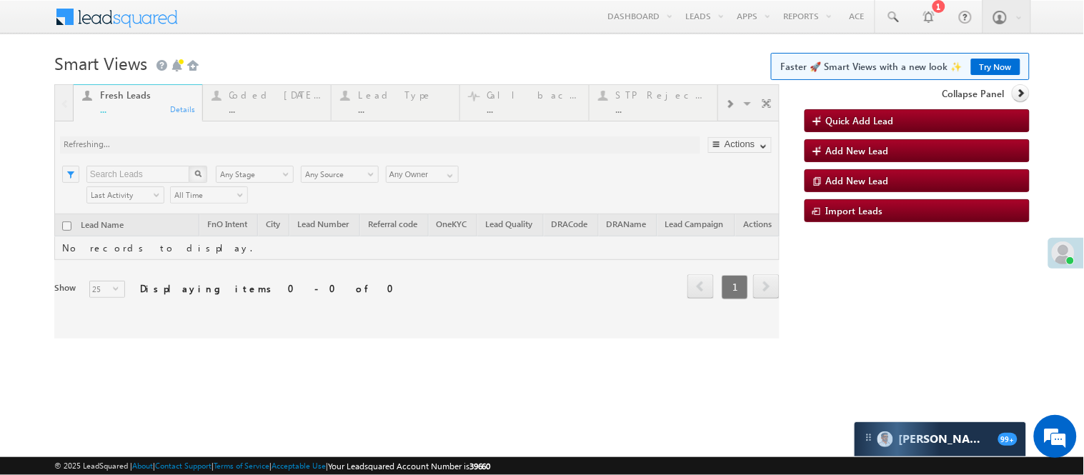
click at [302, 113] on div at bounding box center [416, 211] width 725 height 254
click at [247, 111] on div at bounding box center [416, 211] width 725 height 254
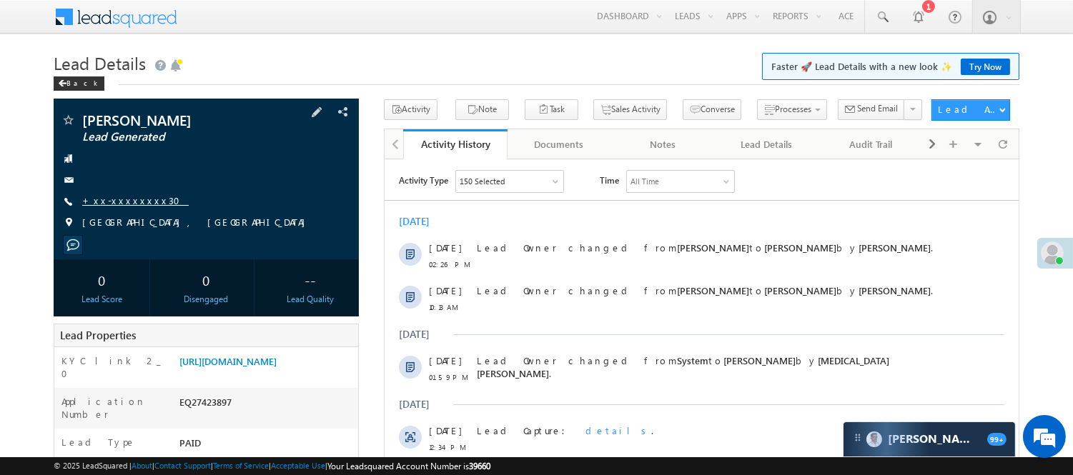
click at [127, 201] on link "+xx-xxxxxxxx30" at bounding box center [135, 200] width 106 height 12
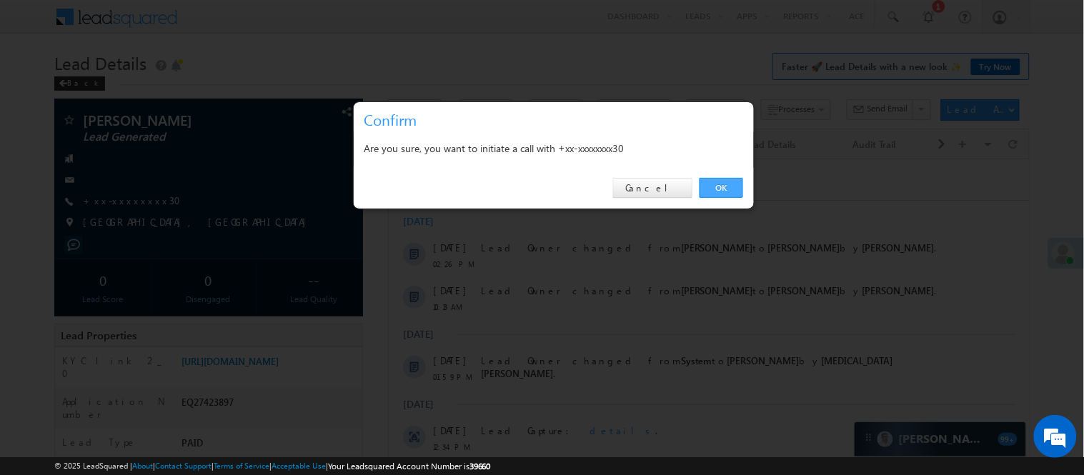
click at [718, 182] on link "OK" at bounding box center [722, 188] width 44 height 20
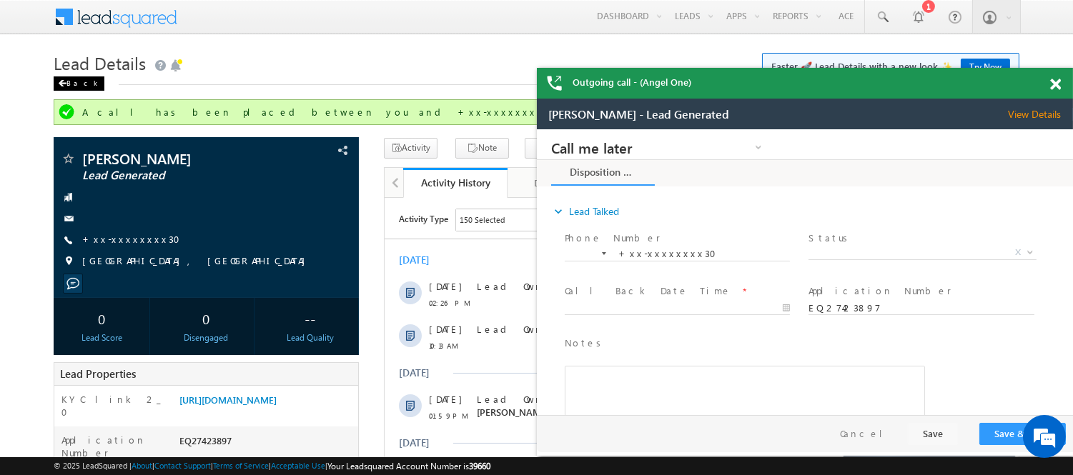
click at [77, 80] on div "Back" at bounding box center [79, 83] width 51 height 14
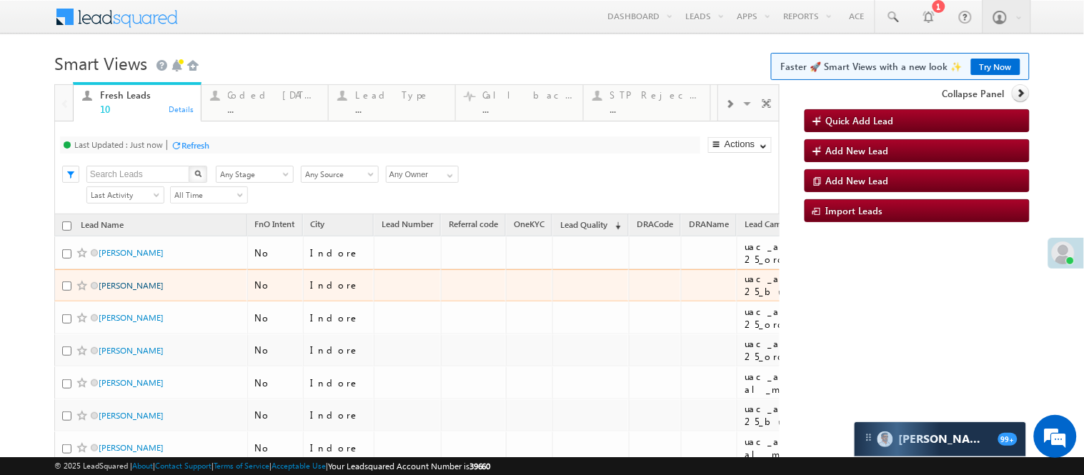
click at [137, 291] on link "[PERSON_NAME]" at bounding box center [131, 285] width 65 height 11
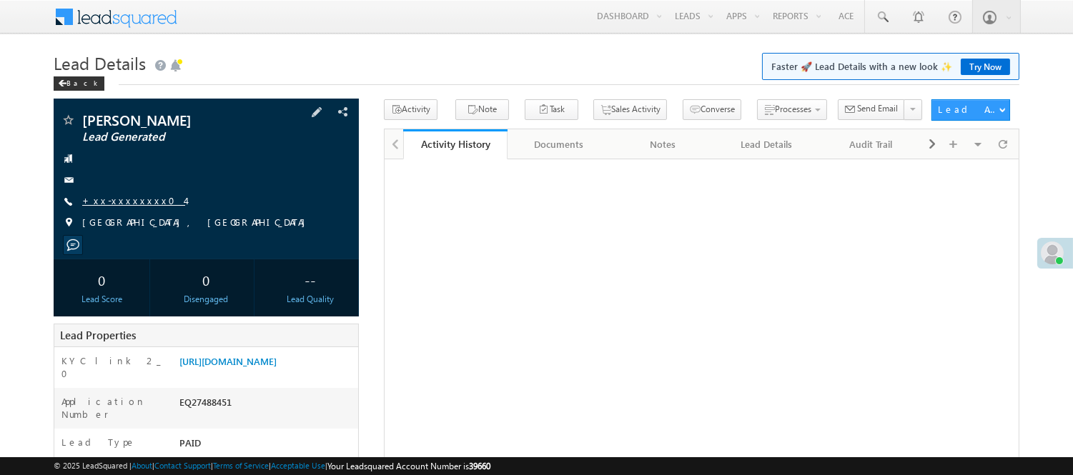
click at [129, 199] on link "+xx-xxxxxxxx04" at bounding box center [133, 200] width 103 height 12
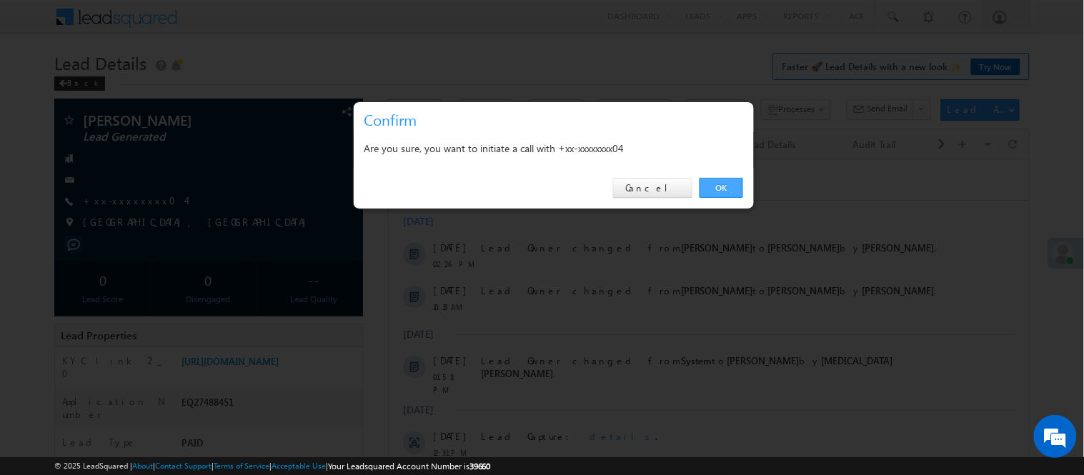
click at [730, 181] on link "OK" at bounding box center [722, 188] width 44 height 20
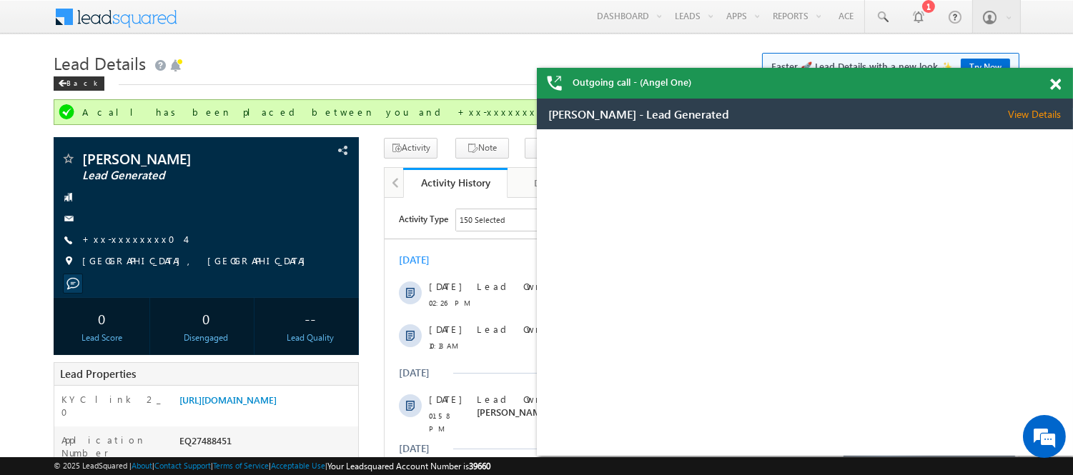
click at [1059, 80] on span at bounding box center [1055, 85] width 11 height 12
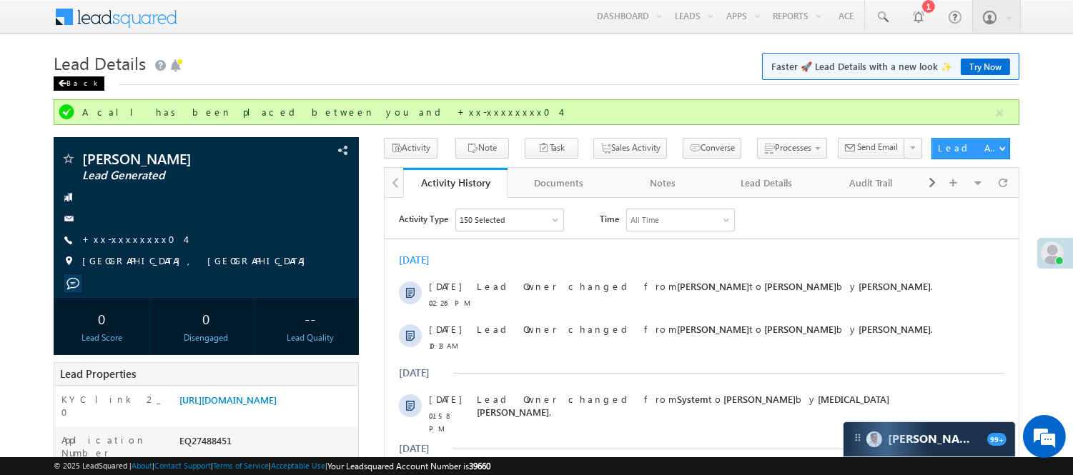
click at [76, 84] on div "Back" at bounding box center [79, 83] width 51 height 14
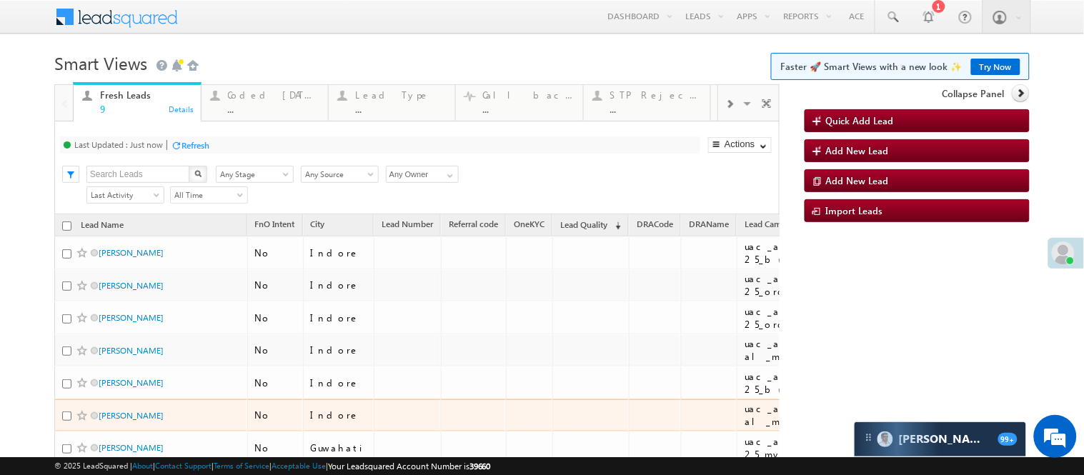
scroll to position [159, 0]
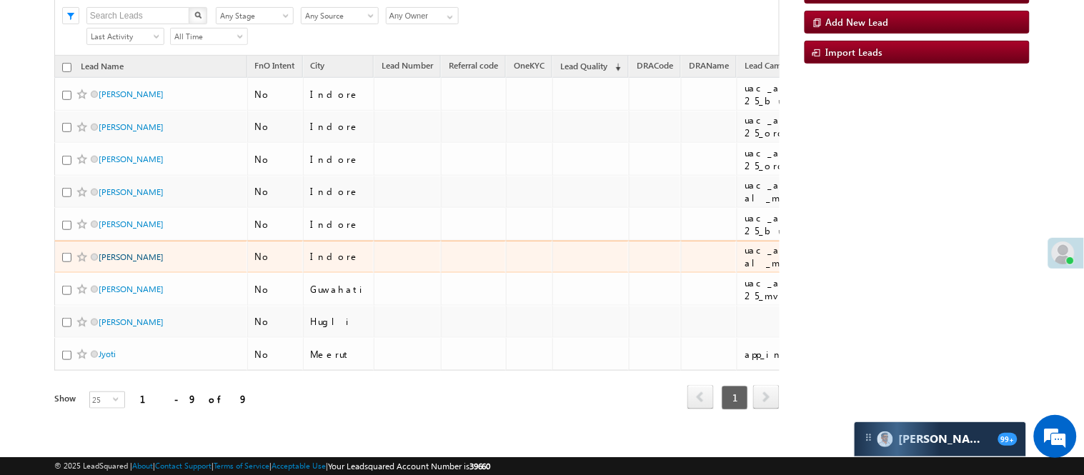
click at [126, 262] on link "[PERSON_NAME]" at bounding box center [131, 257] width 65 height 11
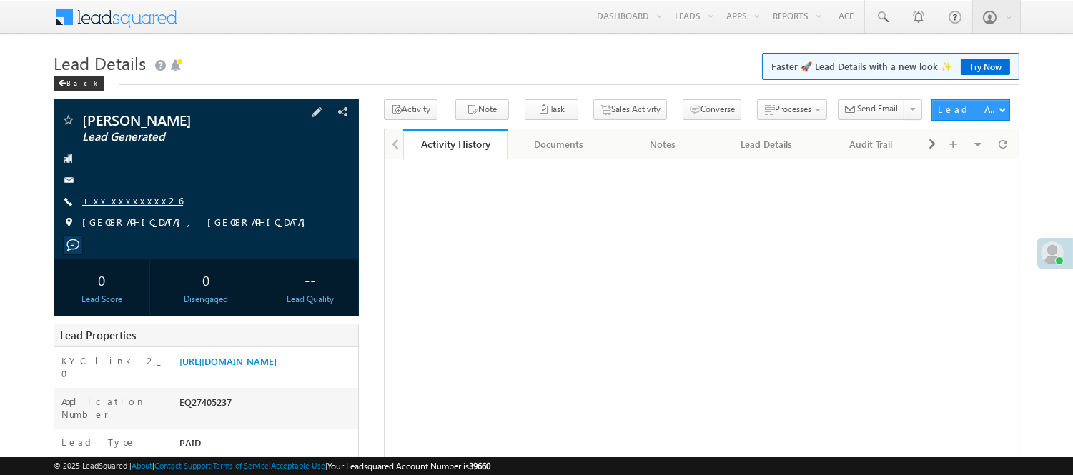
click at [130, 195] on link "+xx-xxxxxxxx26" at bounding box center [132, 200] width 101 height 12
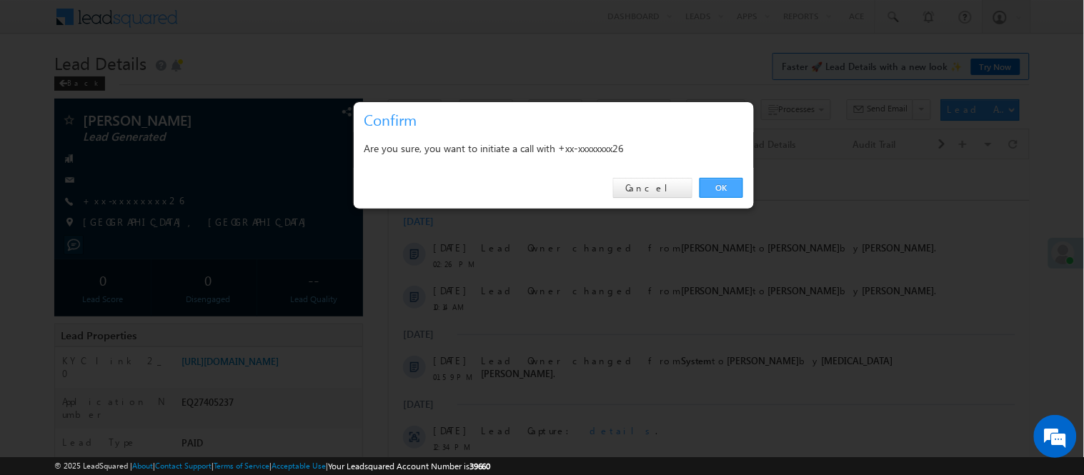
click at [723, 187] on link "OK" at bounding box center [722, 188] width 44 height 20
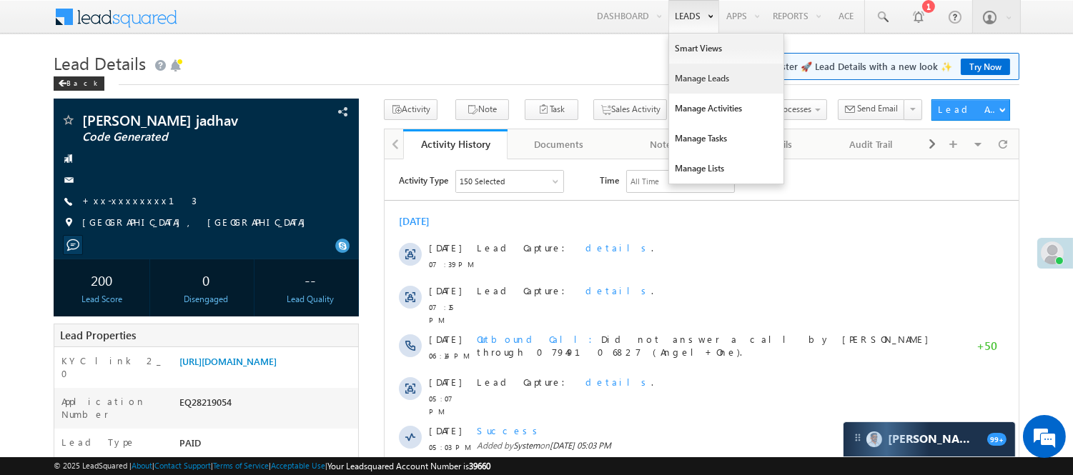
click at [694, 80] on link "Manage Leads" at bounding box center [726, 79] width 114 height 30
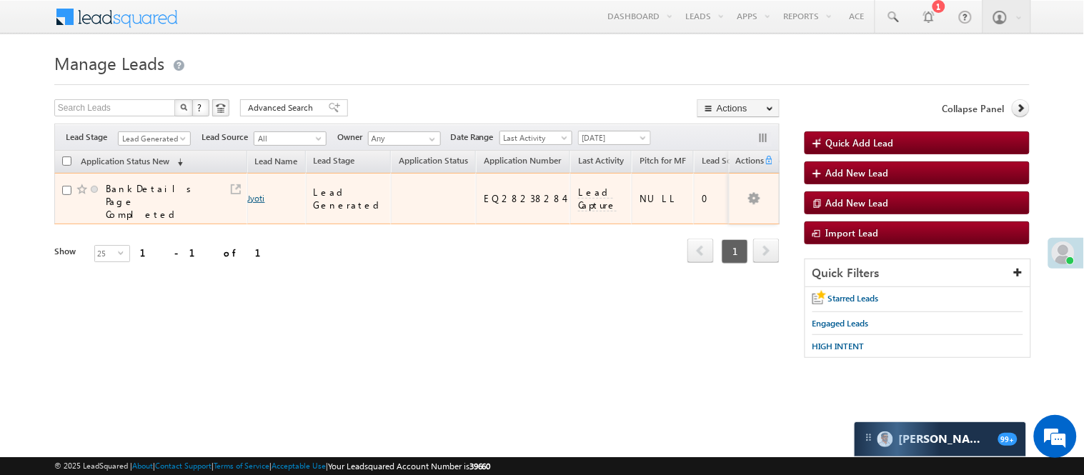
click at [249, 193] on link "Jyoti" at bounding box center [256, 198] width 17 height 11
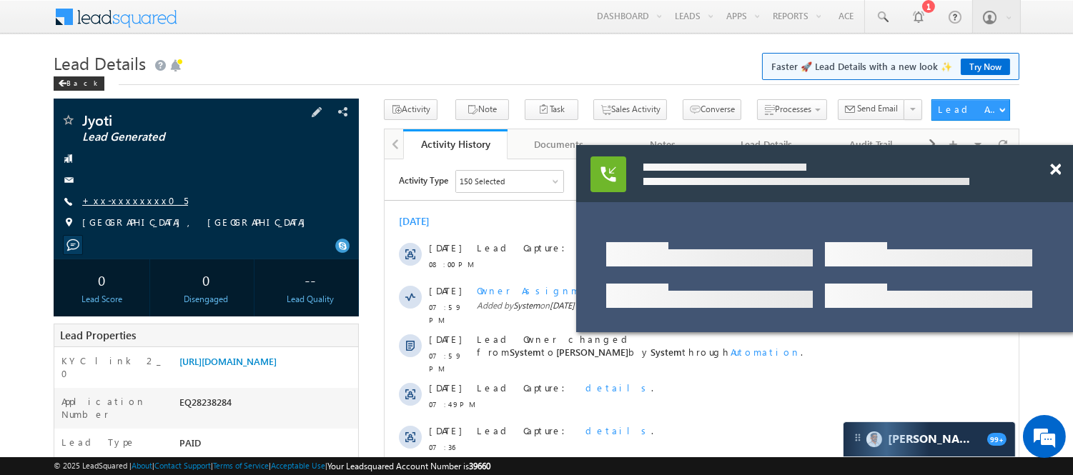
click at [116, 197] on link "+xx-xxxxxxxx05" at bounding box center [135, 200] width 106 height 12
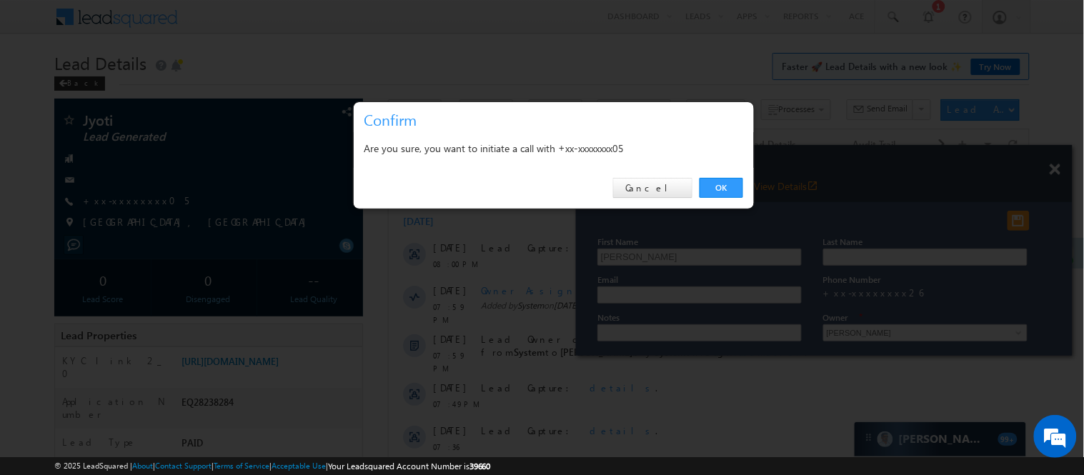
click at [725, 189] on link "OK" at bounding box center [722, 188] width 44 height 20
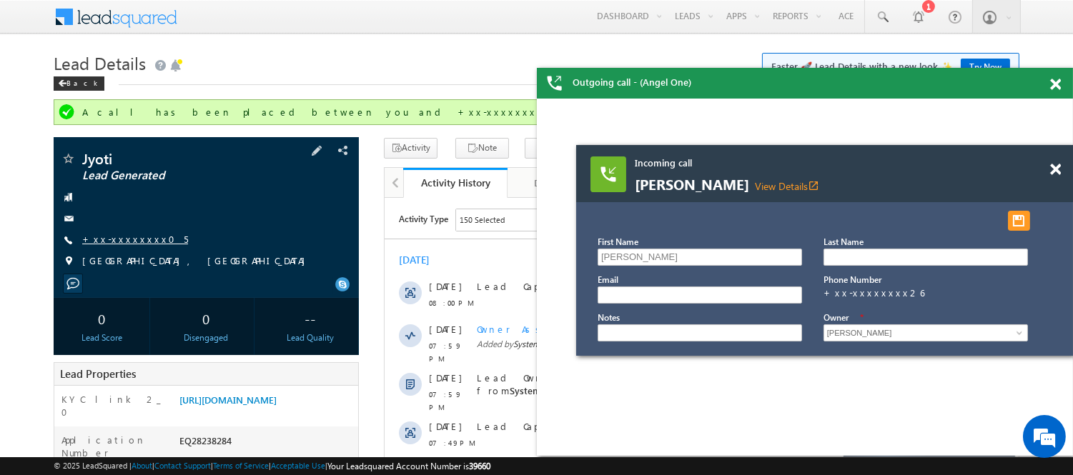
click at [131, 244] on link "+xx-xxxxxxxx05" at bounding box center [135, 239] width 106 height 12
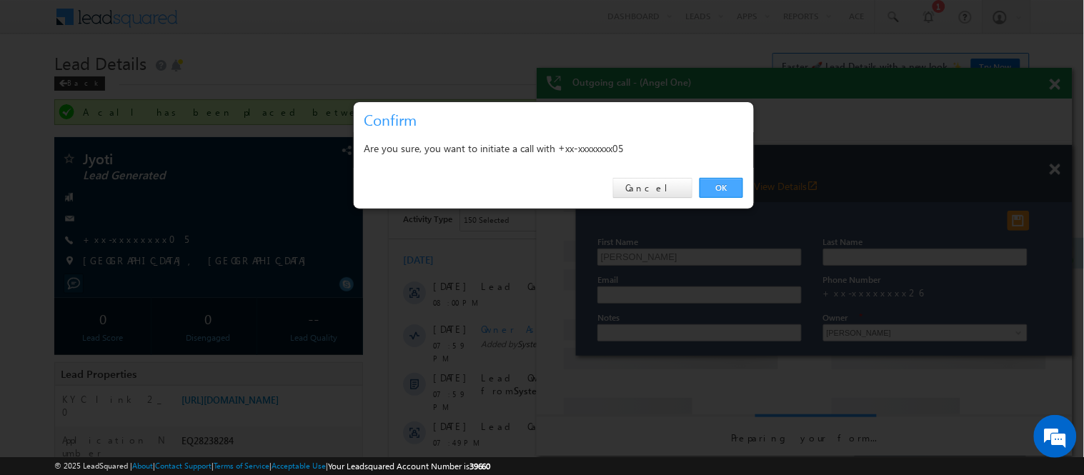
click at [741, 180] on link "OK" at bounding box center [722, 188] width 44 height 20
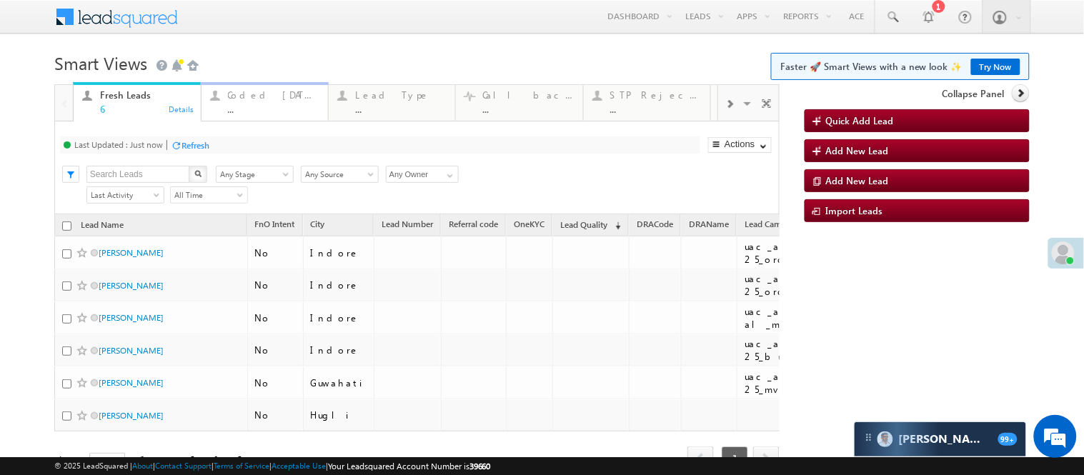
click at [260, 102] on div "Coded Today ..." at bounding box center [273, 100] width 91 height 28
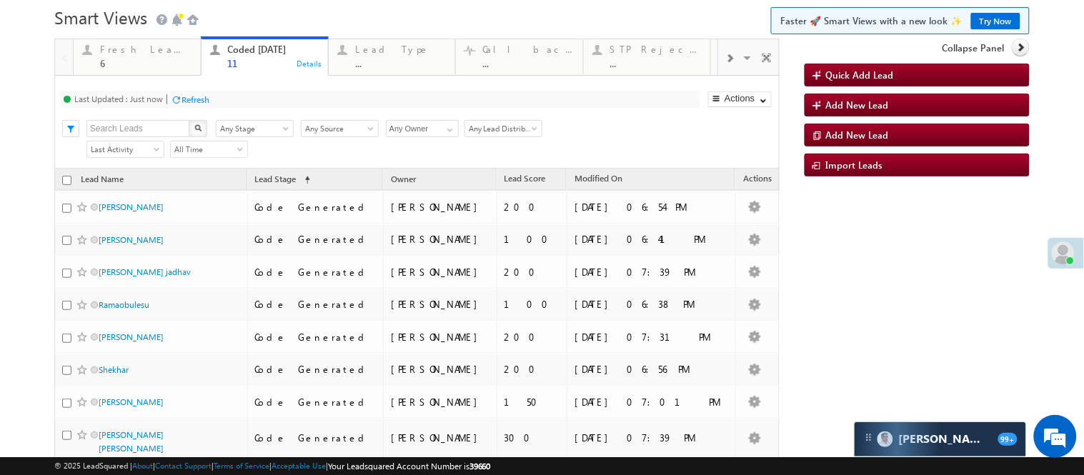
scroll to position [40, 0]
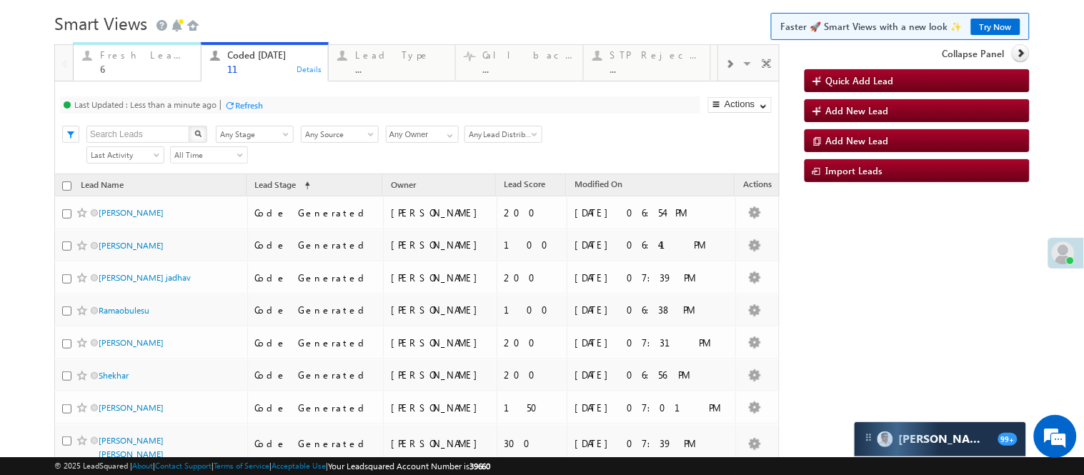
click at [109, 59] on div "Fresh Leads" at bounding box center [145, 54] width 91 height 11
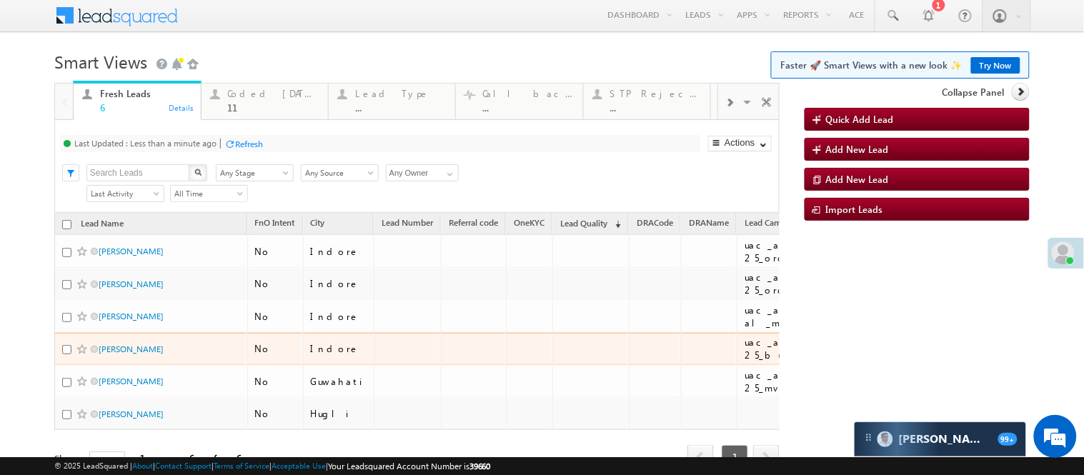
scroll to position [119, 0]
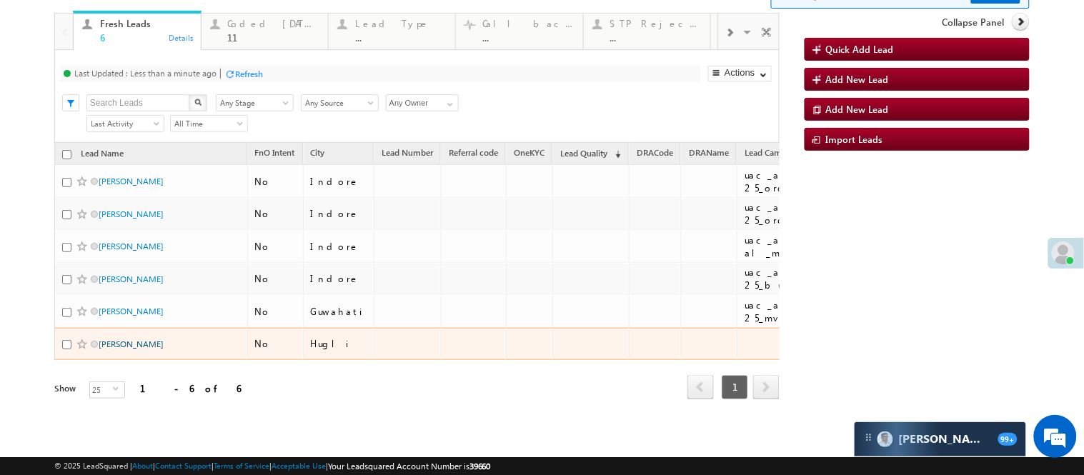
click at [138, 339] on link "Roni Chowdhury" at bounding box center [131, 344] width 65 height 11
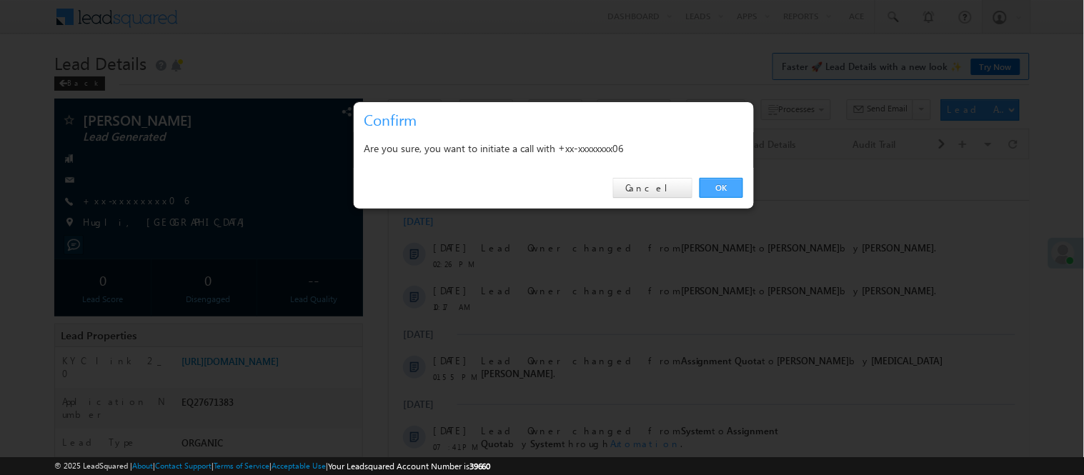
click at [723, 193] on link "OK" at bounding box center [722, 188] width 44 height 20
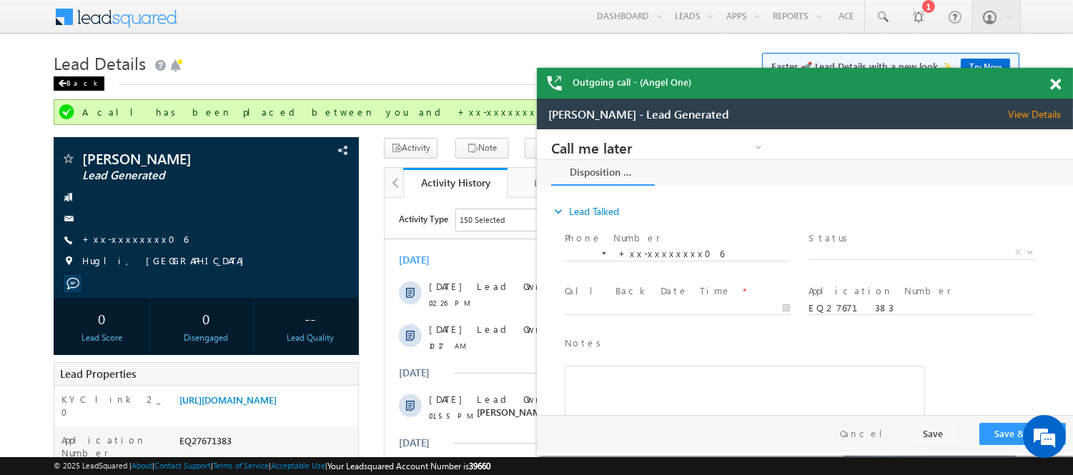
drag, startPoint x: 63, startPoint y: 90, endPoint x: 66, endPoint y: 83, distance: 7.7
click at [64, 90] on div "Back" at bounding box center [79, 83] width 51 height 14
click at [66, 83] on span at bounding box center [62, 83] width 9 height 7
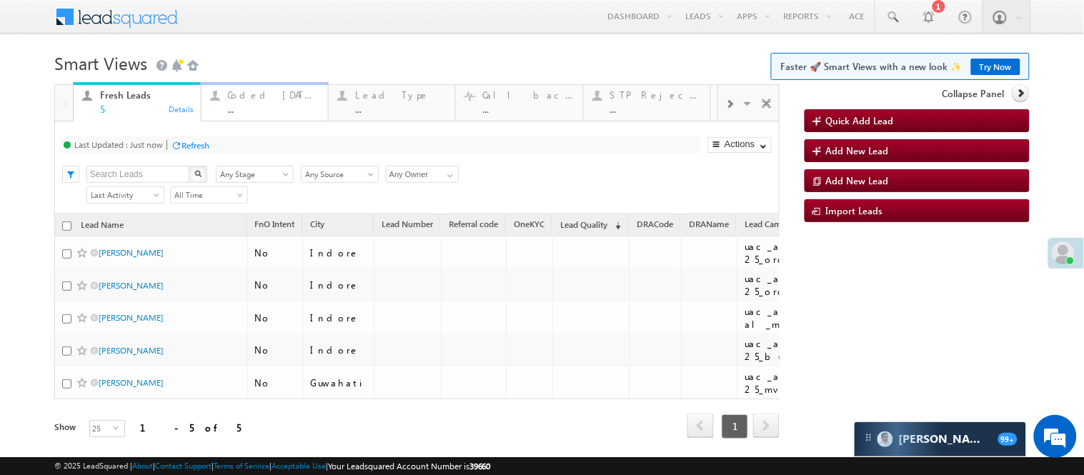
click at [274, 101] on div "Coded [DATE] ..." at bounding box center [273, 100] width 91 height 28
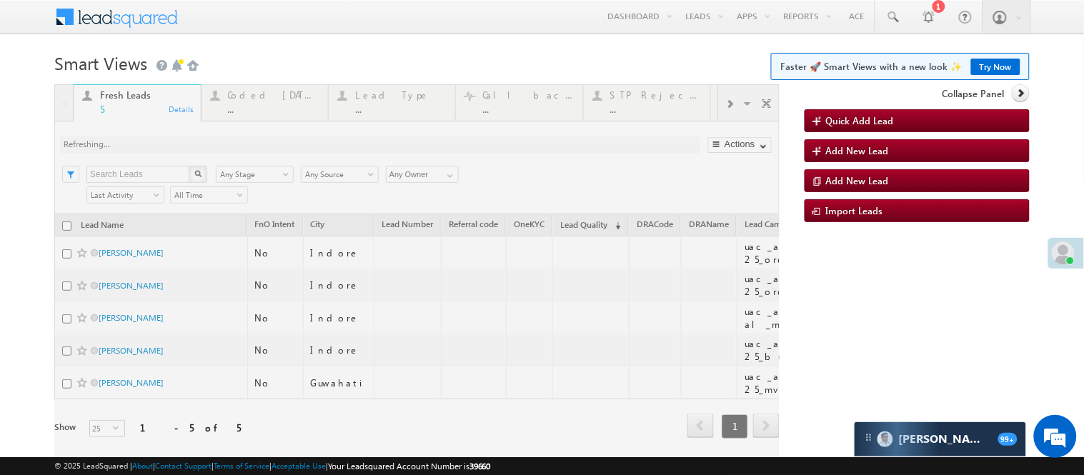
click at [275, 111] on div at bounding box center [416, 281] width 725 height 394
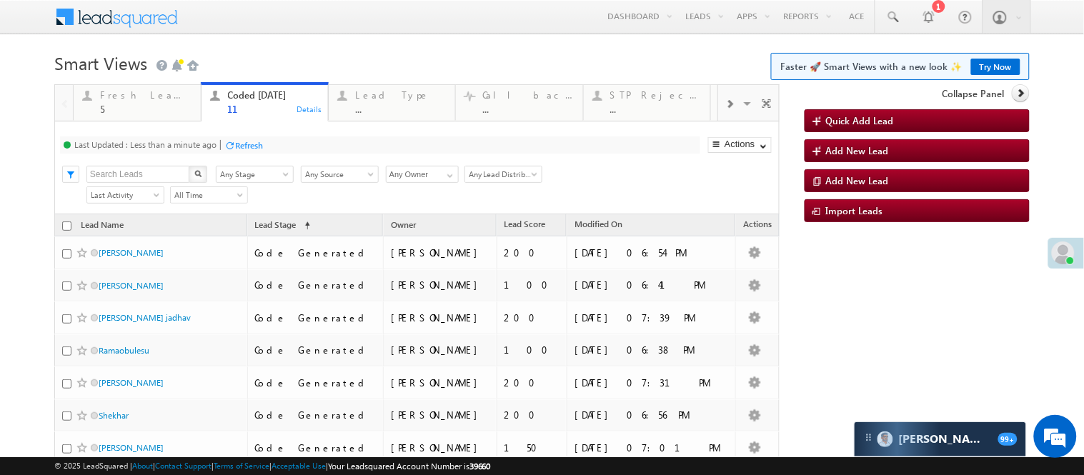
scroll to position [87, 0]
